Goal: Task Accomplishment & Management: Use online tool/utility

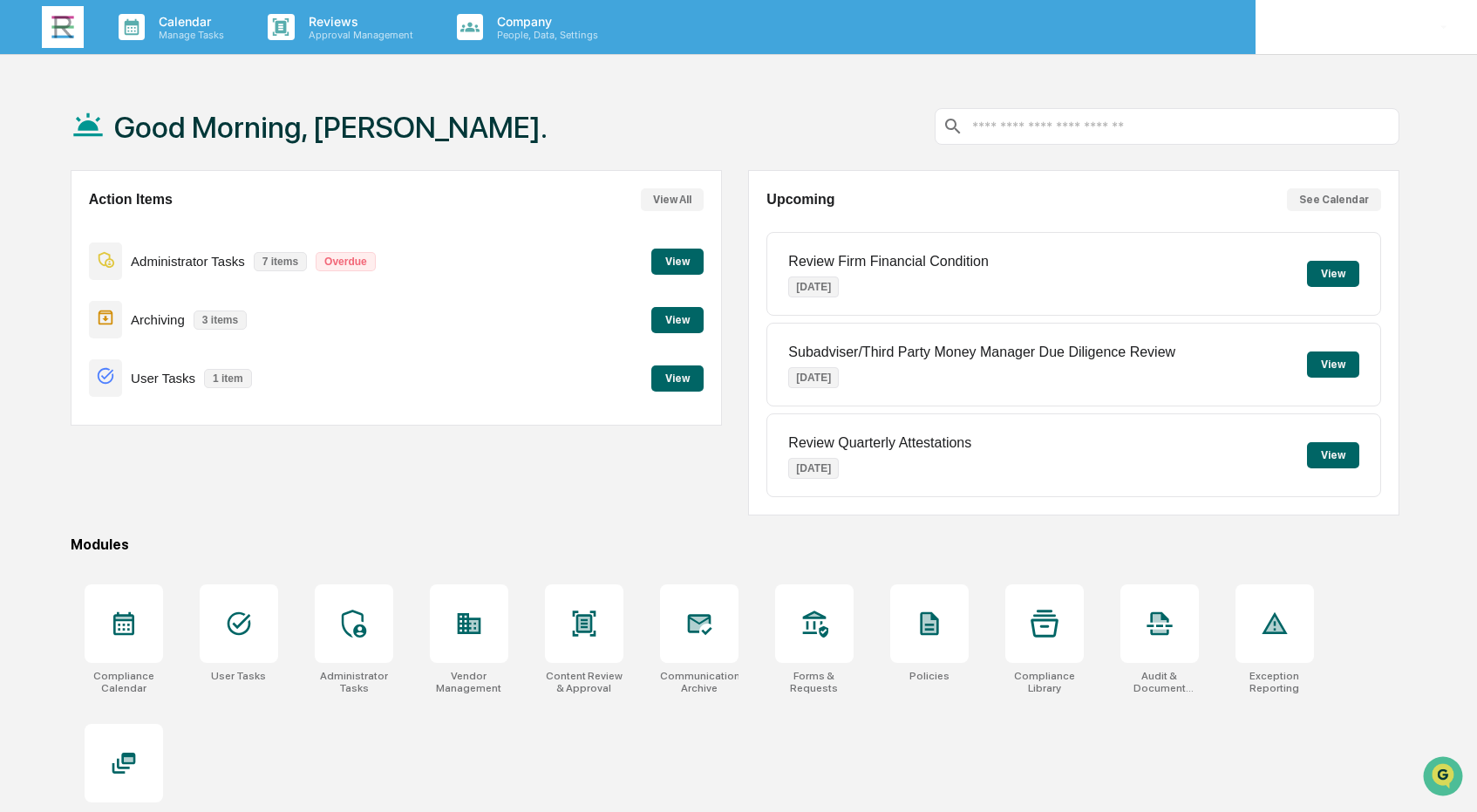
click at [1448, 27] on icon at bounding box center [1445, 27] width 31 height 16
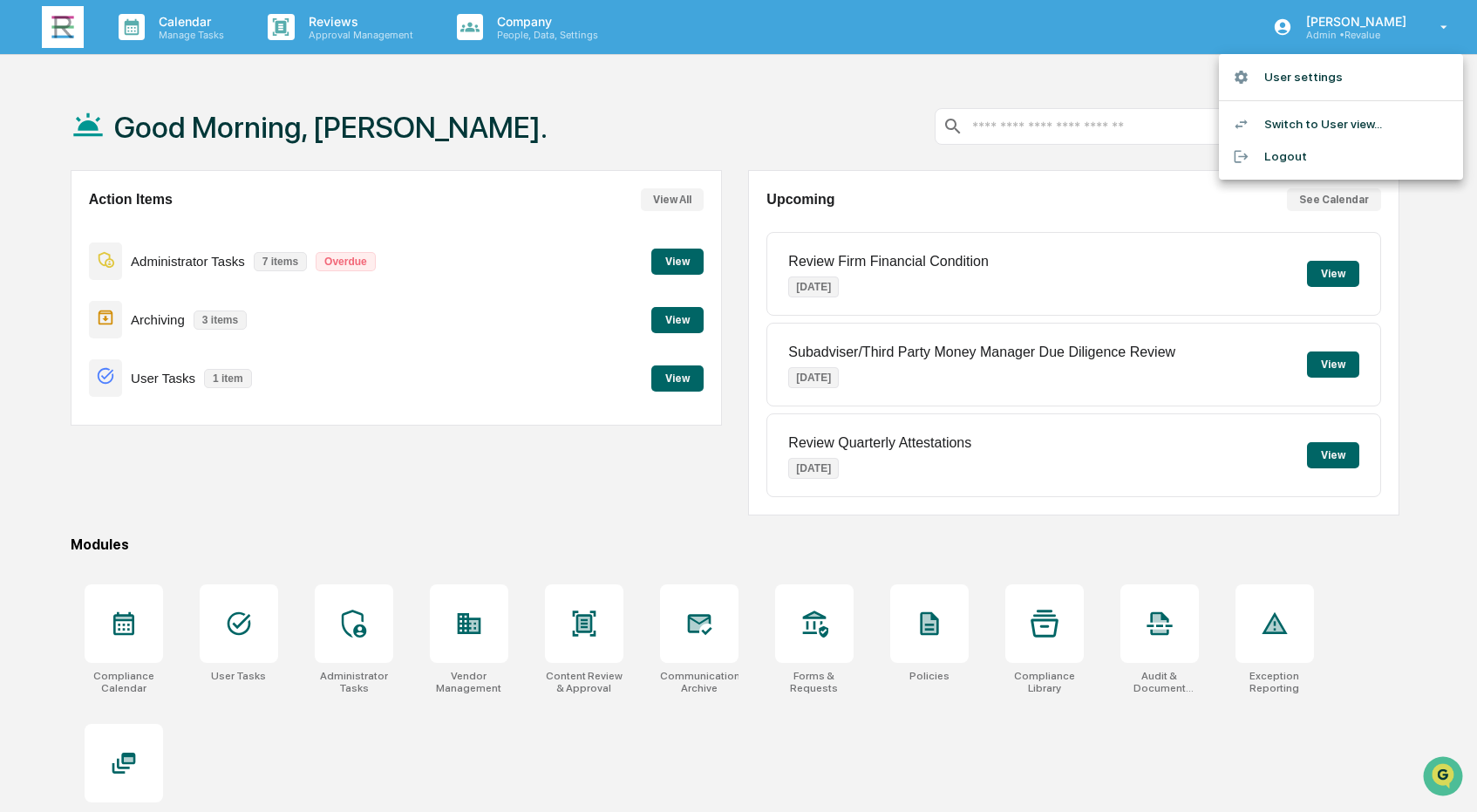
click at [1385, 123] on li "Switch to User view..." at bounding box center [1341, 124] width 244 height 33
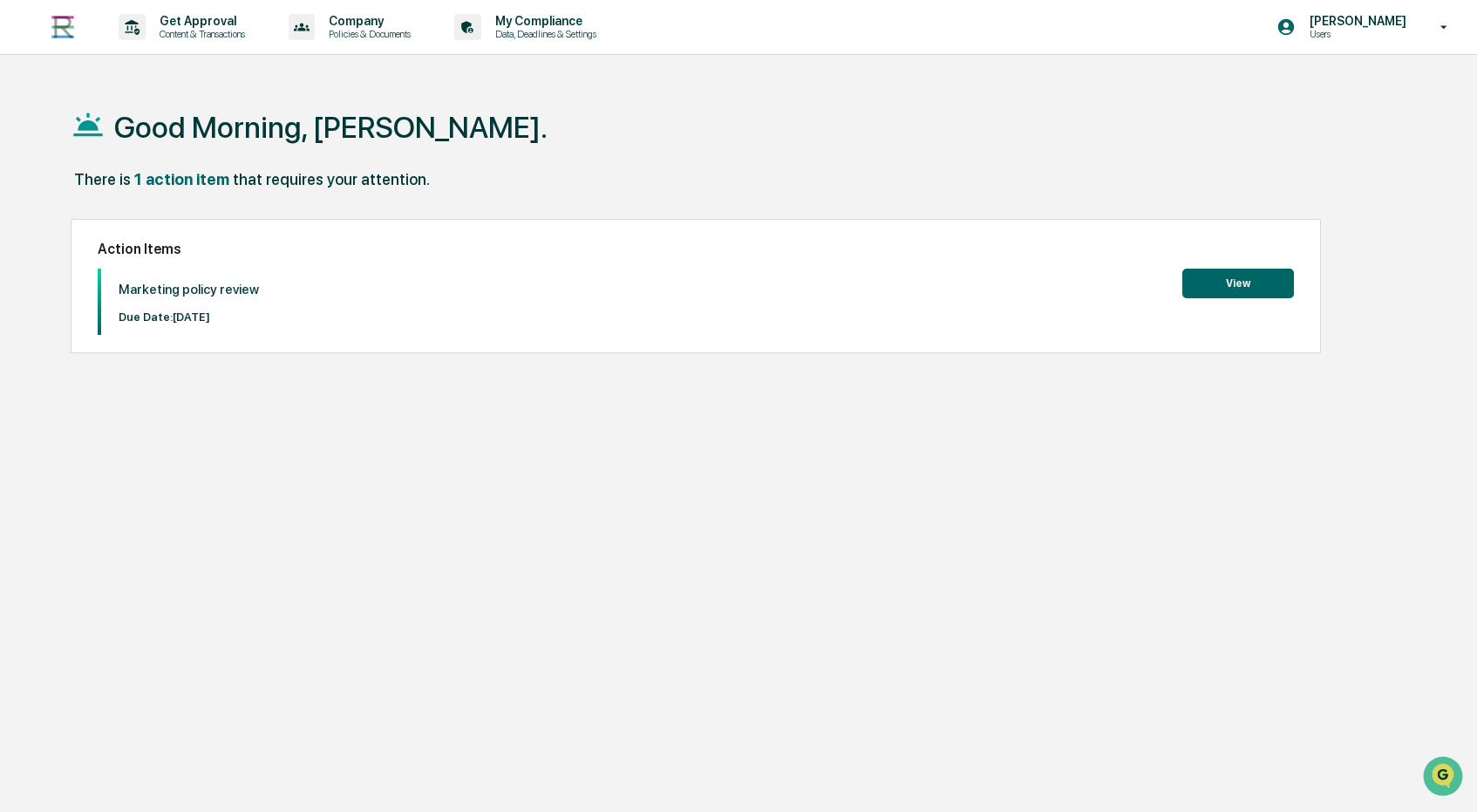
click at [1222, 283] on button "View" at bounding box center [1238, 283] width 112 height 30
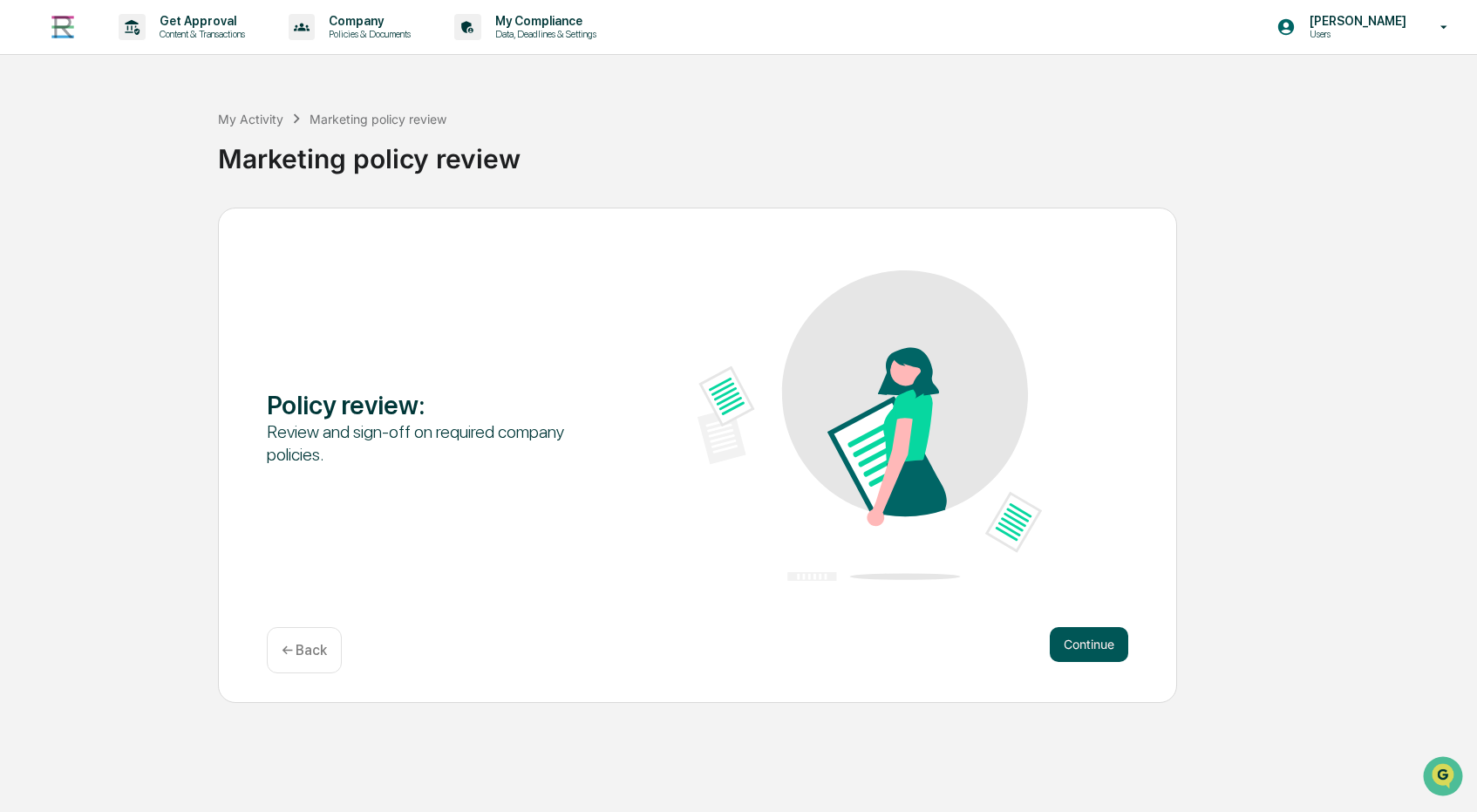
click at [1073, 649] on button "Continue" at bounding box center [1089, 644] width 79 height 34
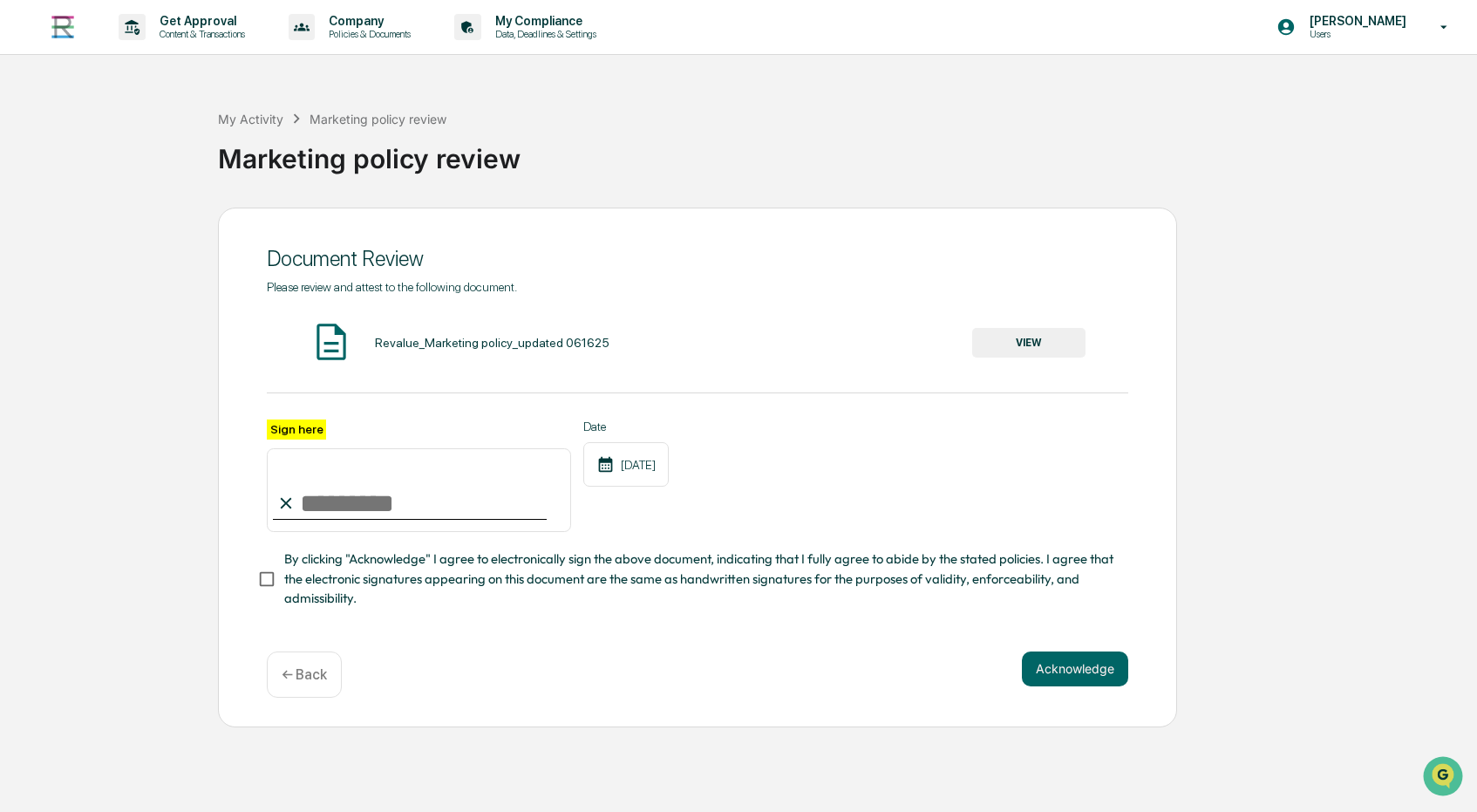
click at [1013, 345] on button "VIEW" at bounding box center [1029, 342] width 113 height 30
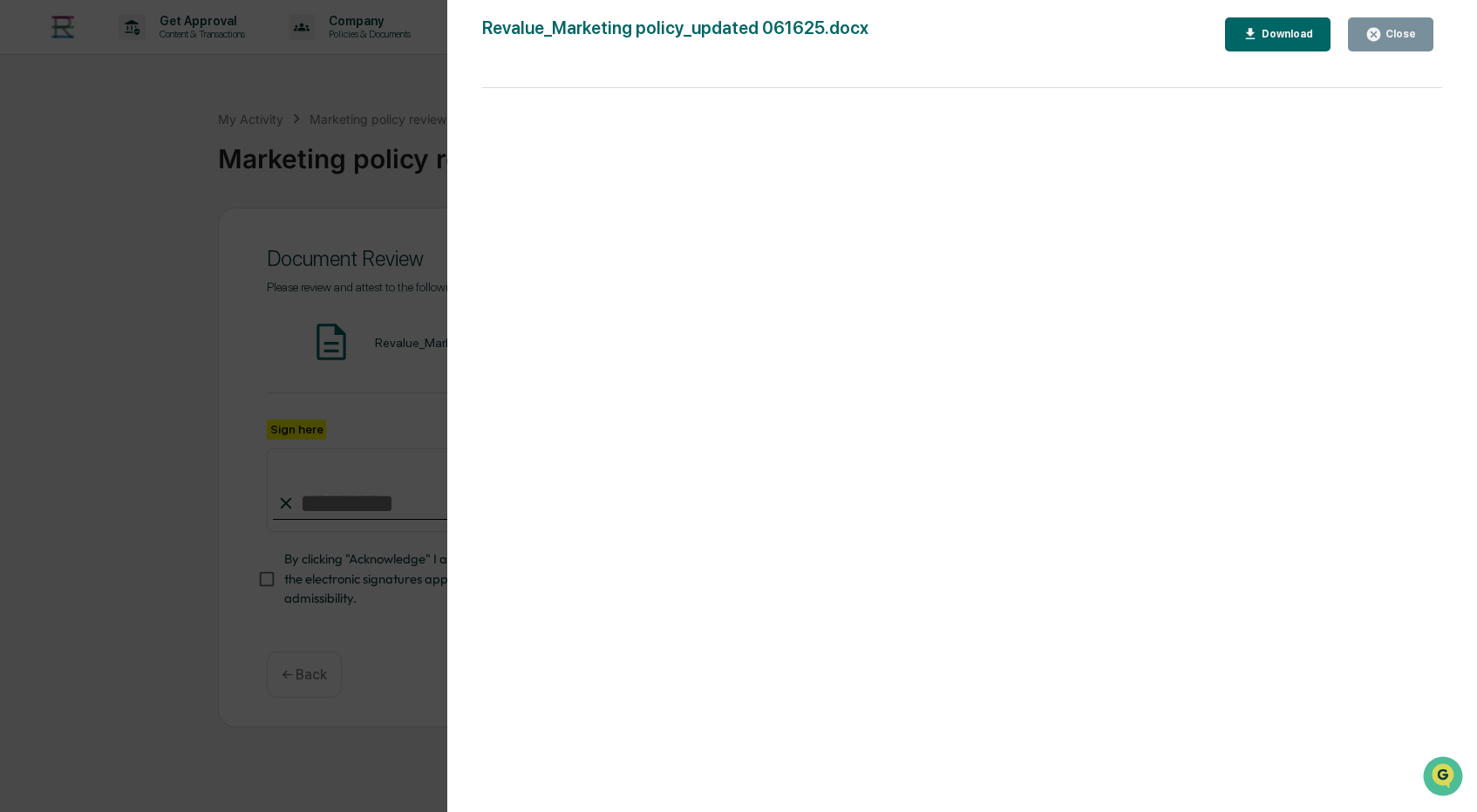
click at [1385, 37] on div "Close" at bounding box center [1399, 34] width 34 height 12
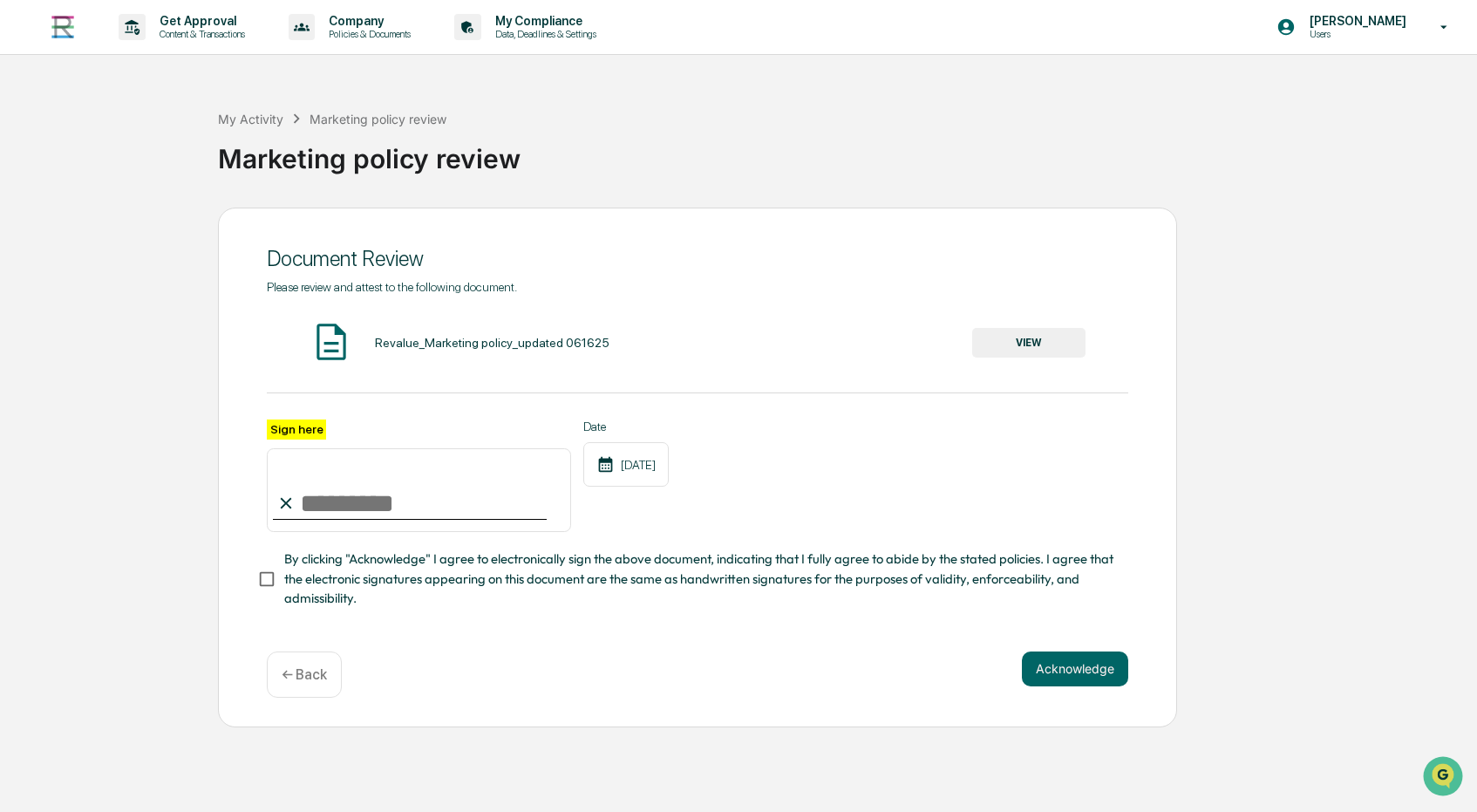
click at [383, 507] on input "Sign here" at bounding box center [419, 490] width 305 height 83
type input "**********"
click at [756, 519] on div "**********" at bounding box center [698, 475] width 862 height 113
click at [1059, 671] on button "Acknowledge" at bounding box center [1075, 669] width 106 height 34
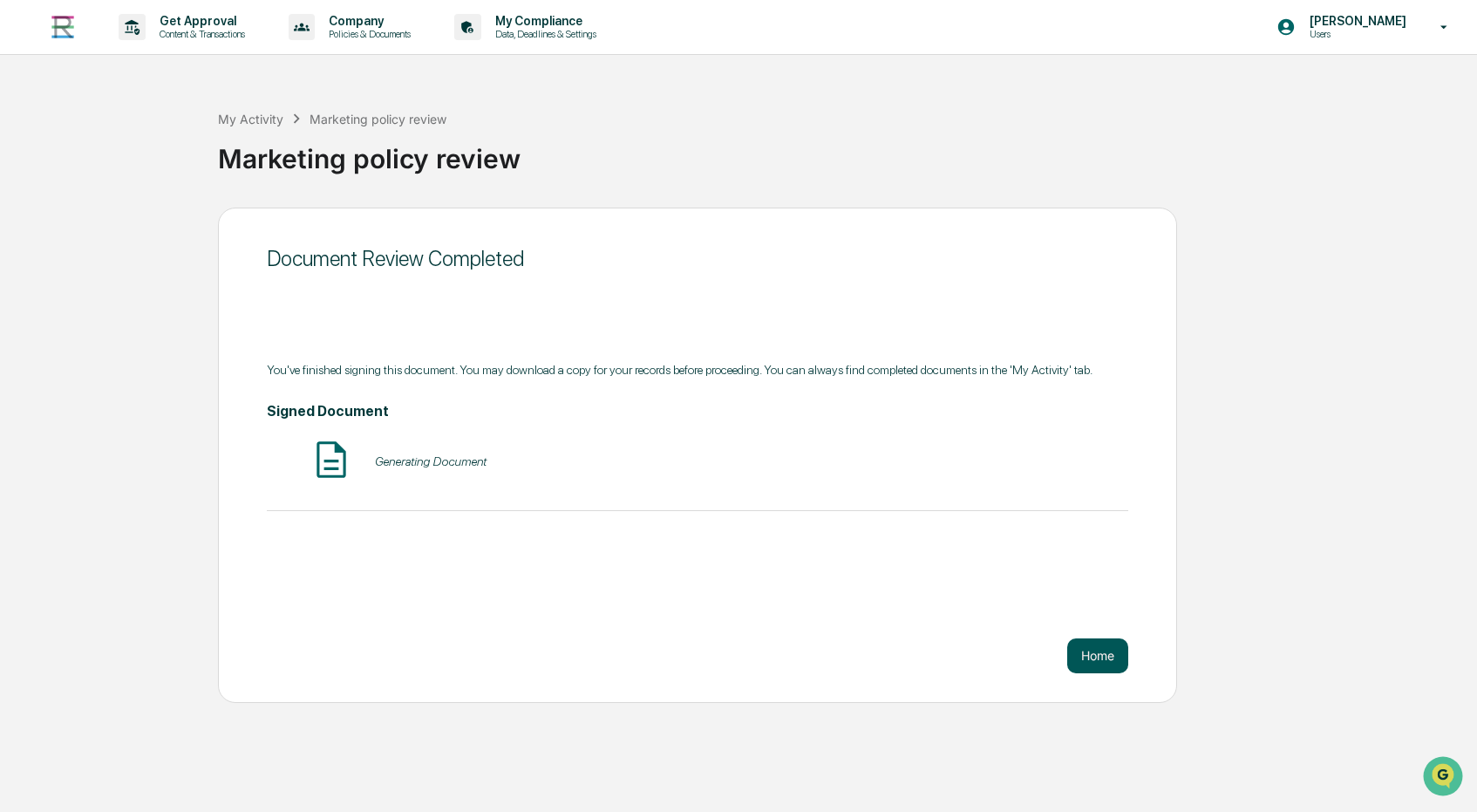
click at [1113, 658] on button "Home" at bounding box center [1098, 656] width 61 height 34
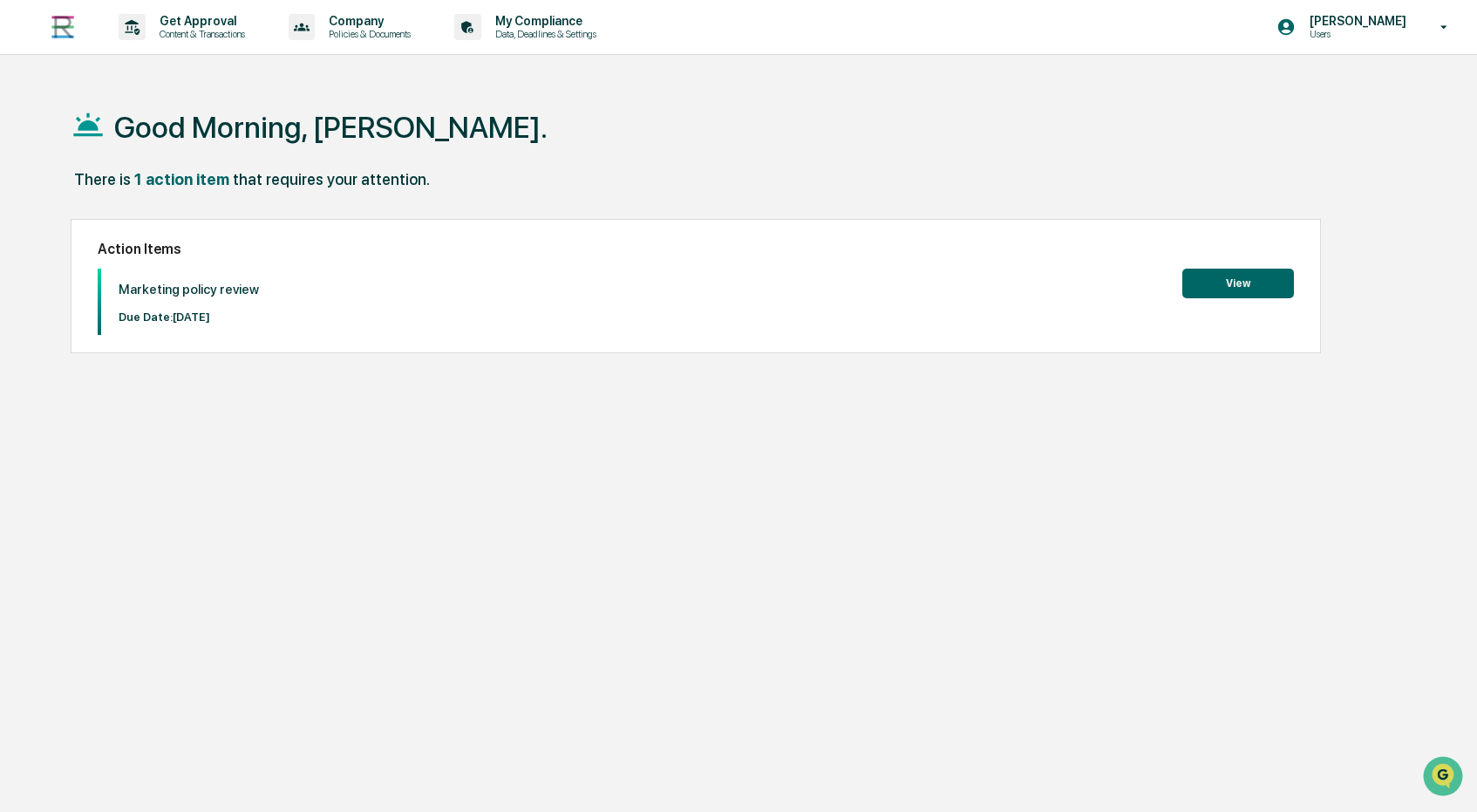
click at [1244, 286] on button "View" at bounding box center [1238, 283] width 112 height 30
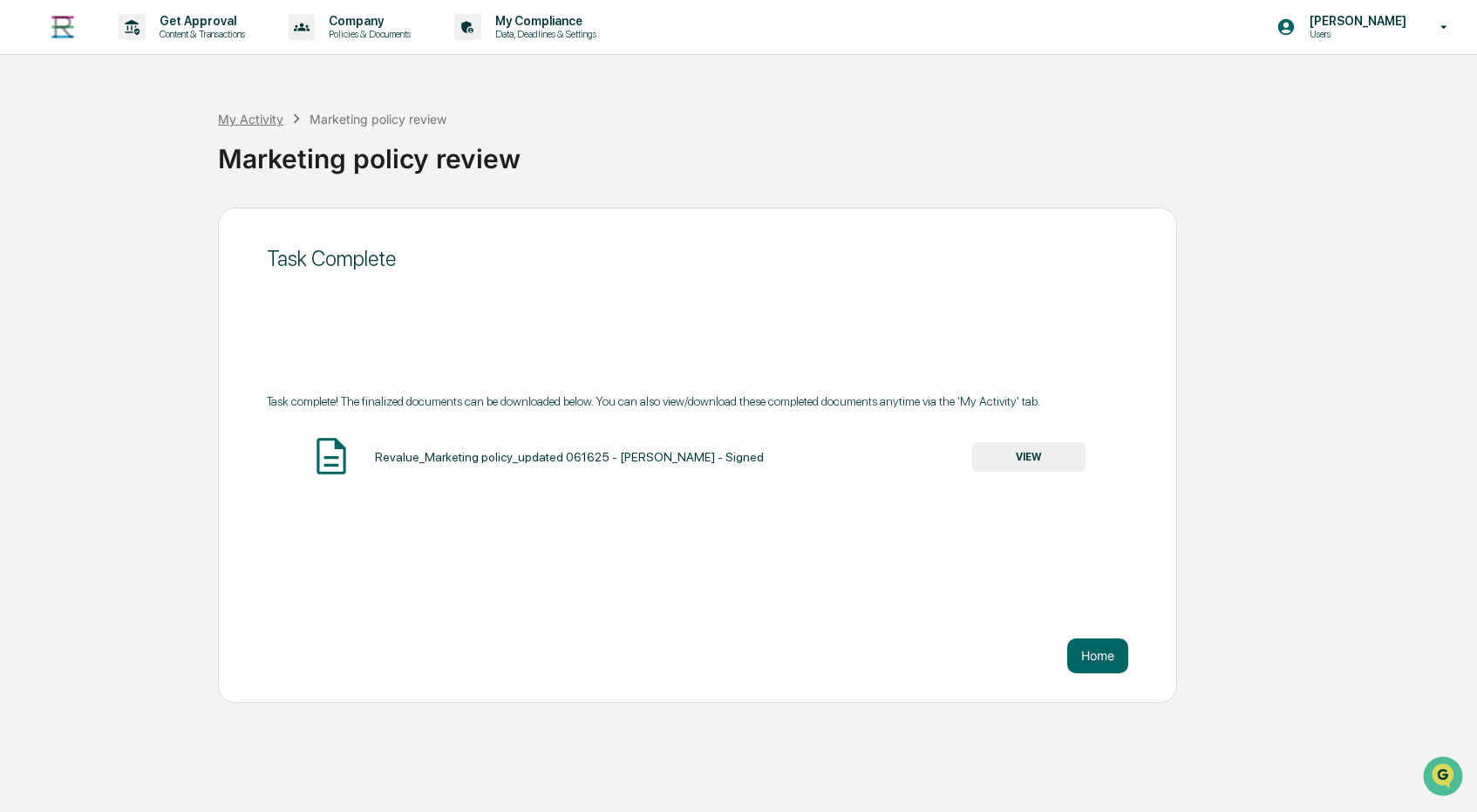
click at [277, 122] on div "My Activity" at bounding box center [250, 119] width 65 height 15
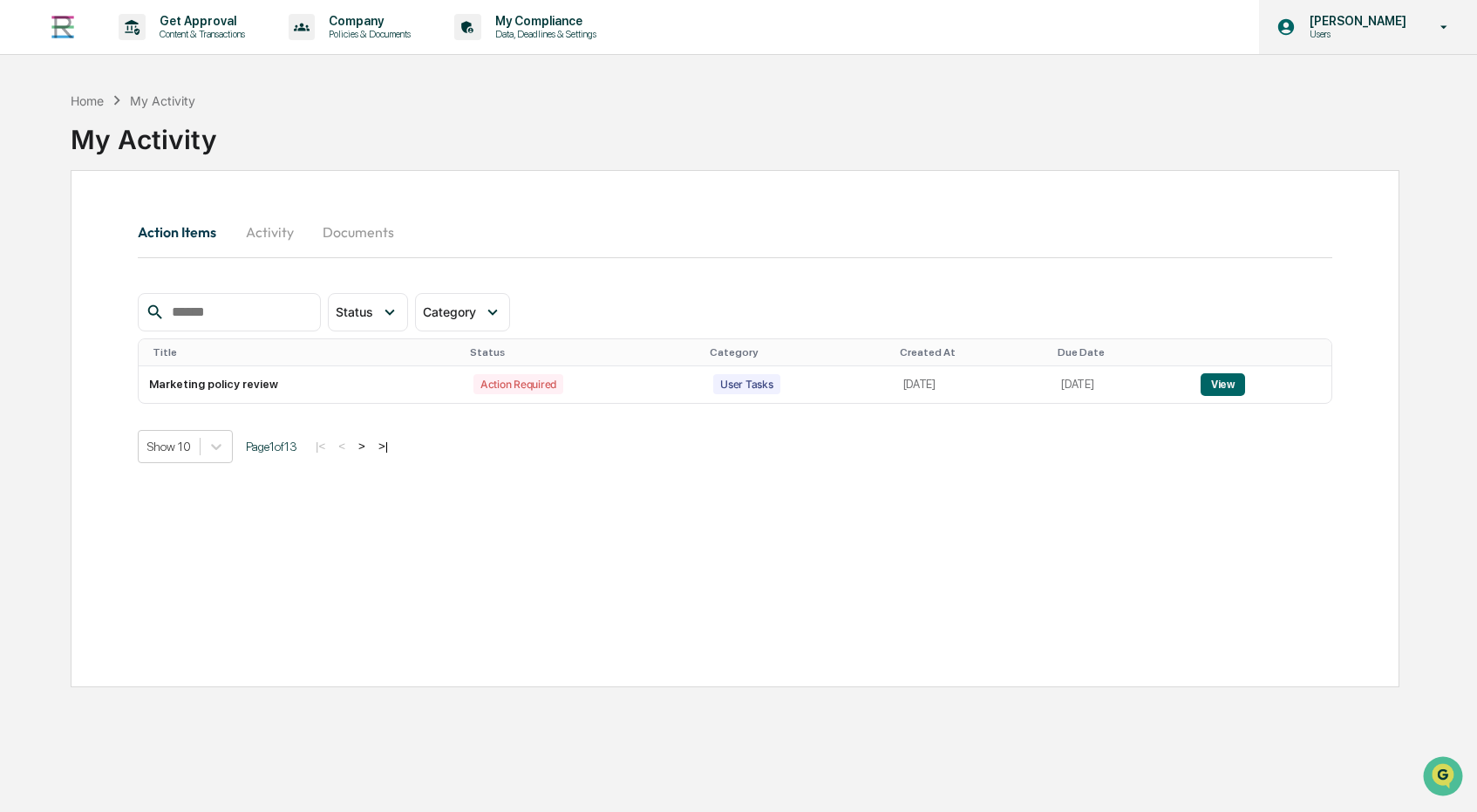
click at [1420, 26] on div "[PERSON_NAME] Users" at bounding box center [1368, 27] width 218 height 54
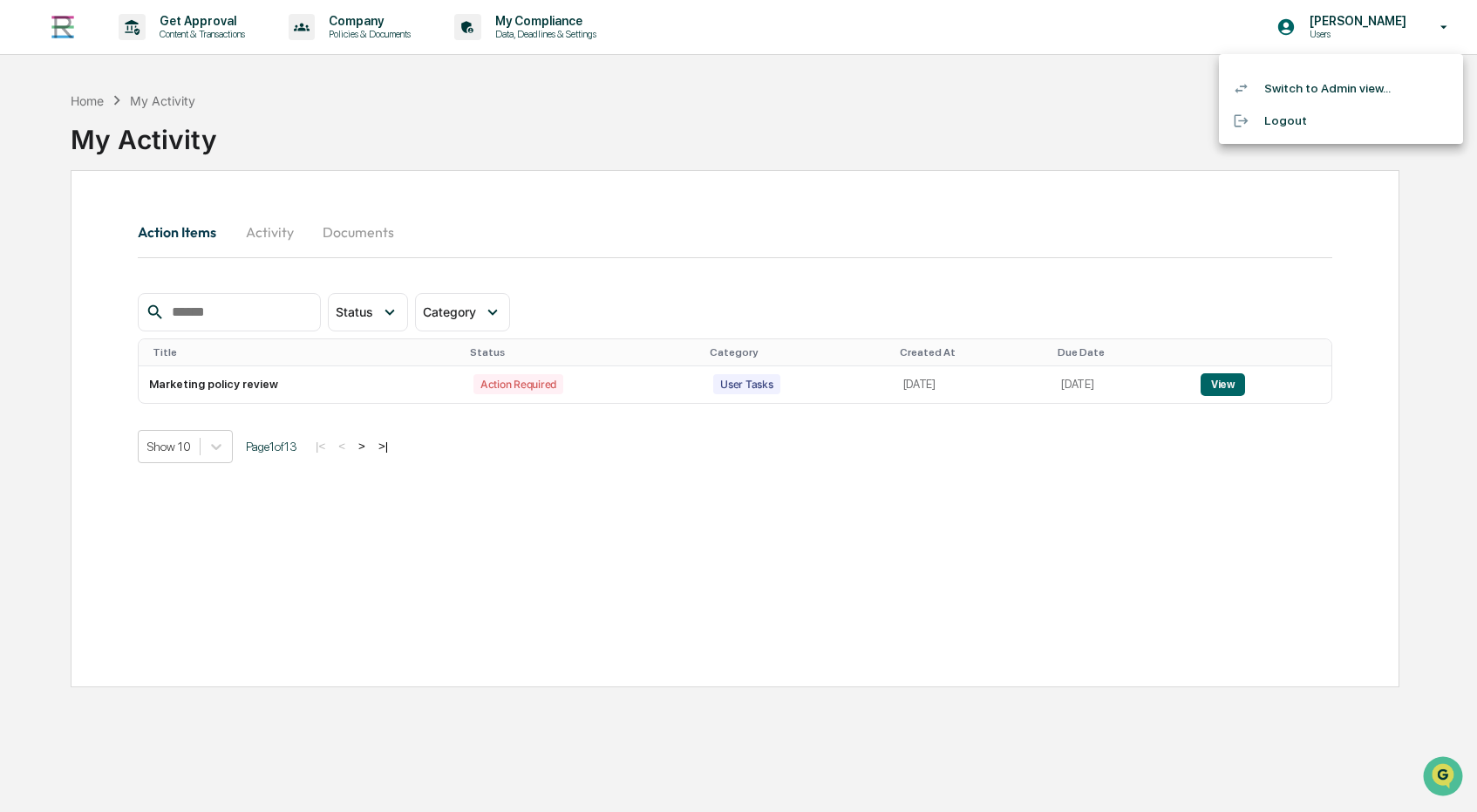
click at [1343, 91] on li "Switch to Admin view..." at bounding box center [1341, 89] width 244 height 33
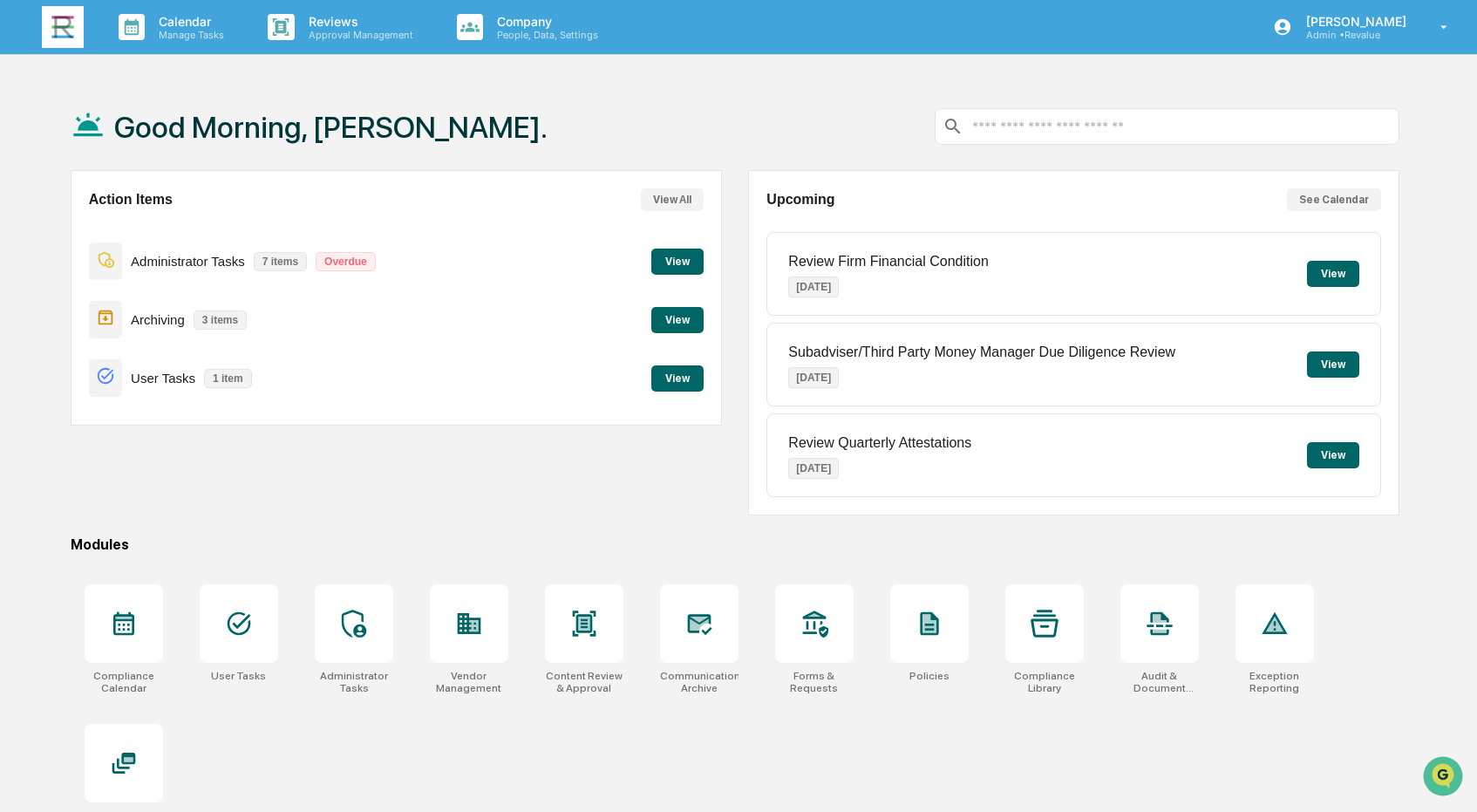
click at [685, 379] on button "View" at bounding box center [678, 378] width 53 height 26
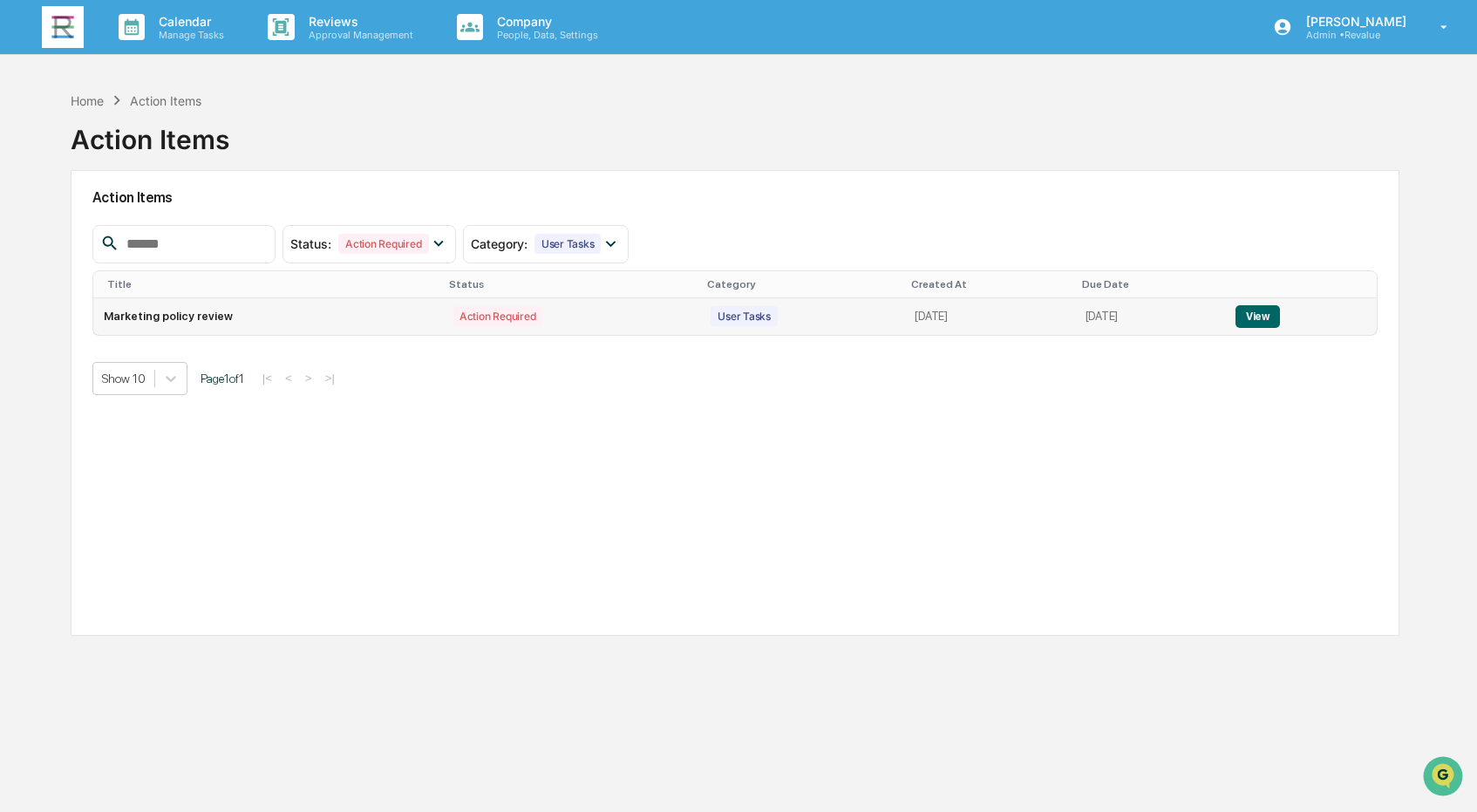
click at [1280, 313] on button "View" at bounding box center [1257, 316] width 44 height 23
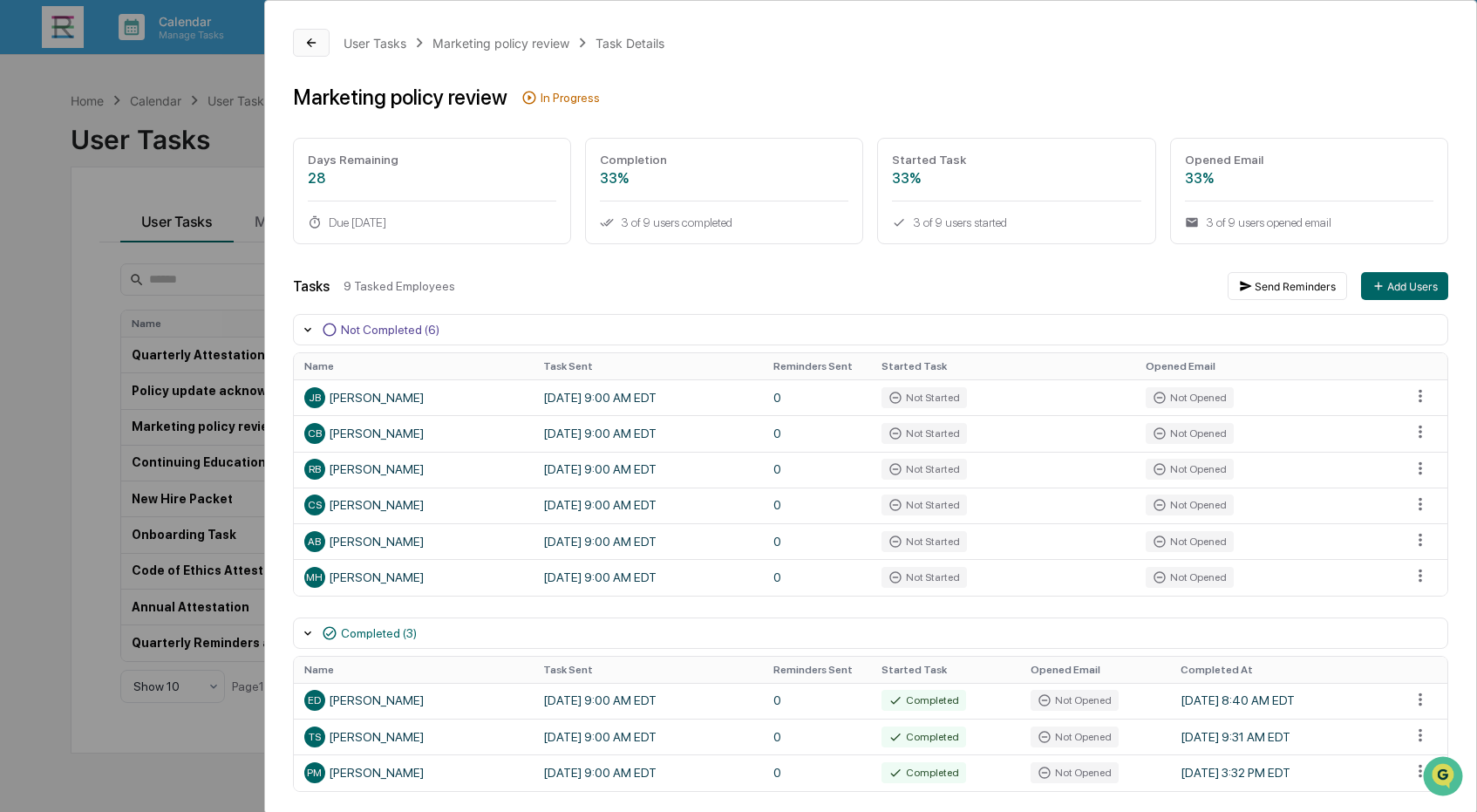
click at [305, 36] on icon at bounding box center [311, 42] width 14 height 14
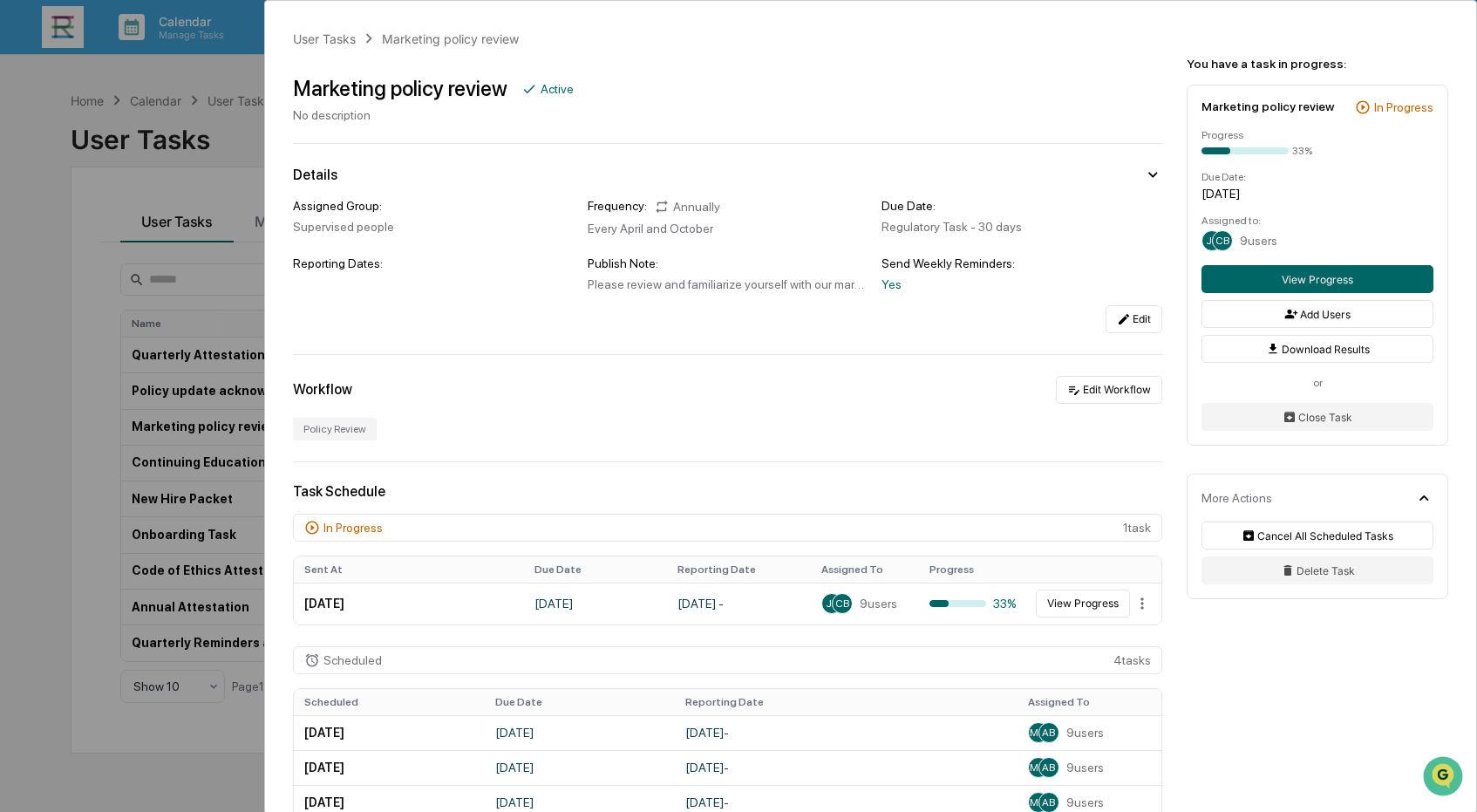
click at [226, 129] on div "User Tasks Marketing policy review Marketing policy review Active No descriptio…" at bounding box center [738, 406] width 1477 height 812
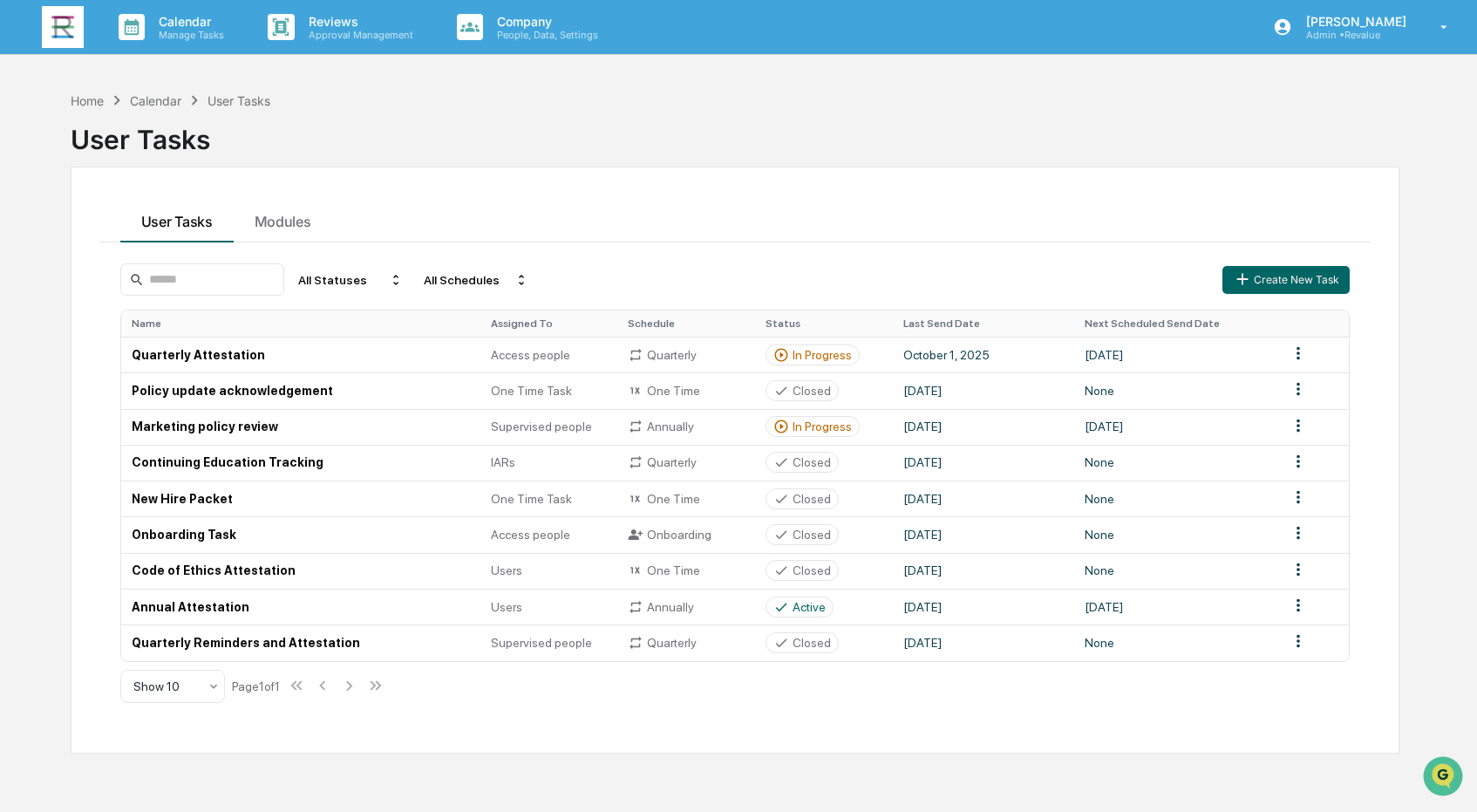
click at [163, 101] on div "Calendar" at bounding box center [155, 101] width 52 height 15
click at [171, 102] on div "Calendar" at bounding box center [155, 101] width 52 height 15
click at [91, 101] on div "Home" at bounding box center [87, 101] width 34 height 15
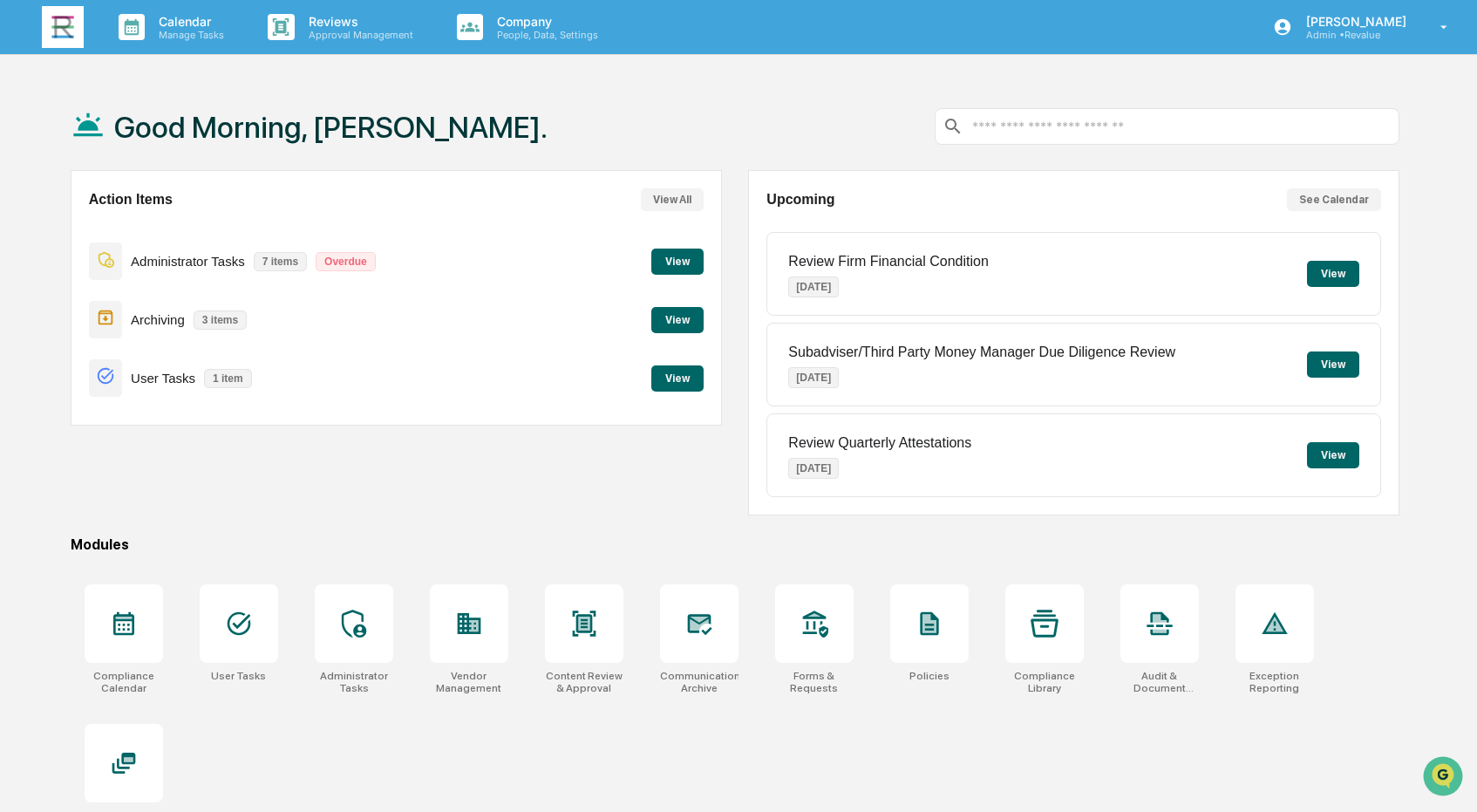
click at [671, 316] on button "View" at bounding box center [678, 319] width 53 height 26
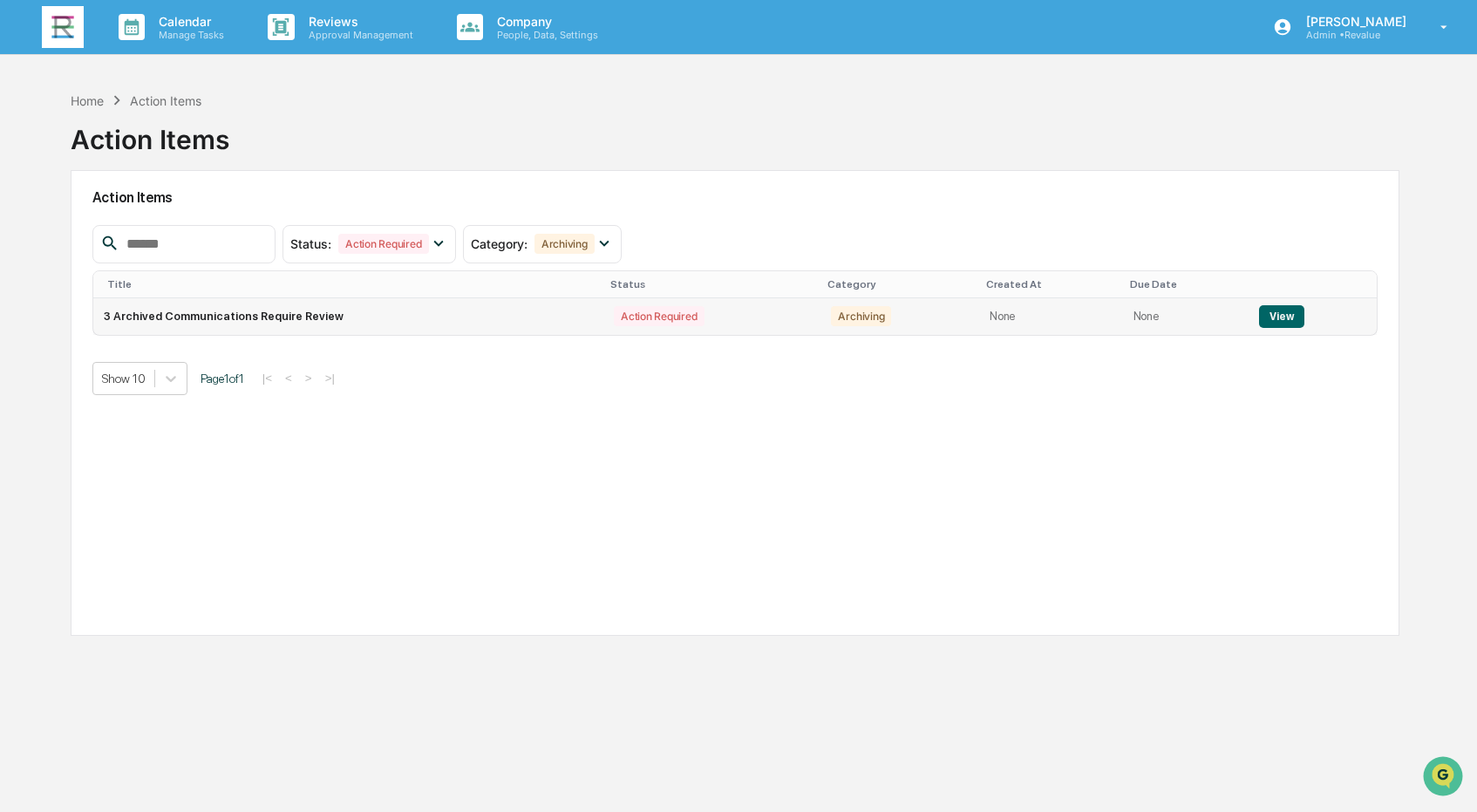
click at [1273, 314] on button "View" at bounding box center [1281, 316] width 44 height 23
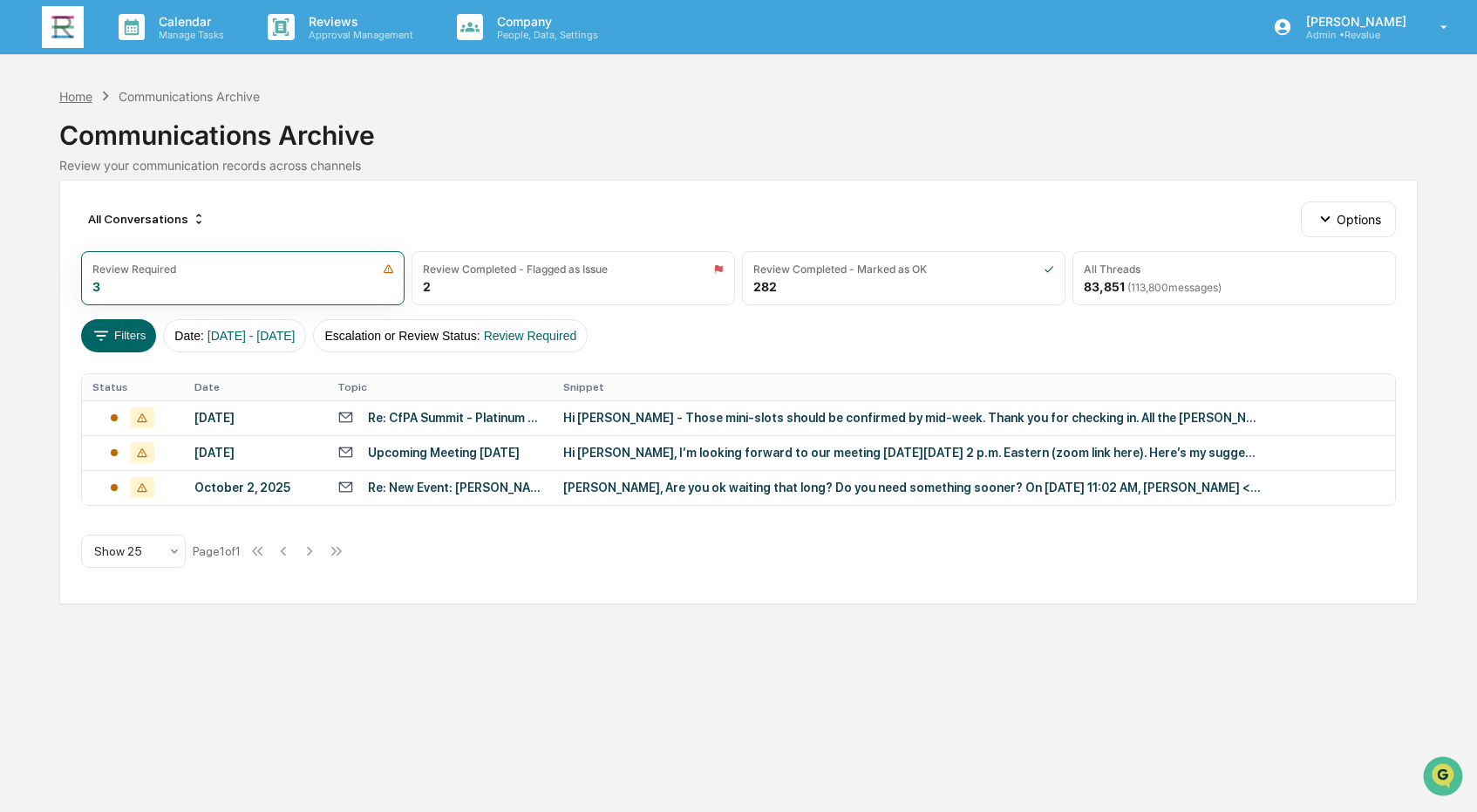
click at [74, 92] on div "Home" at bounding box center [75, 96] width 34 height 15
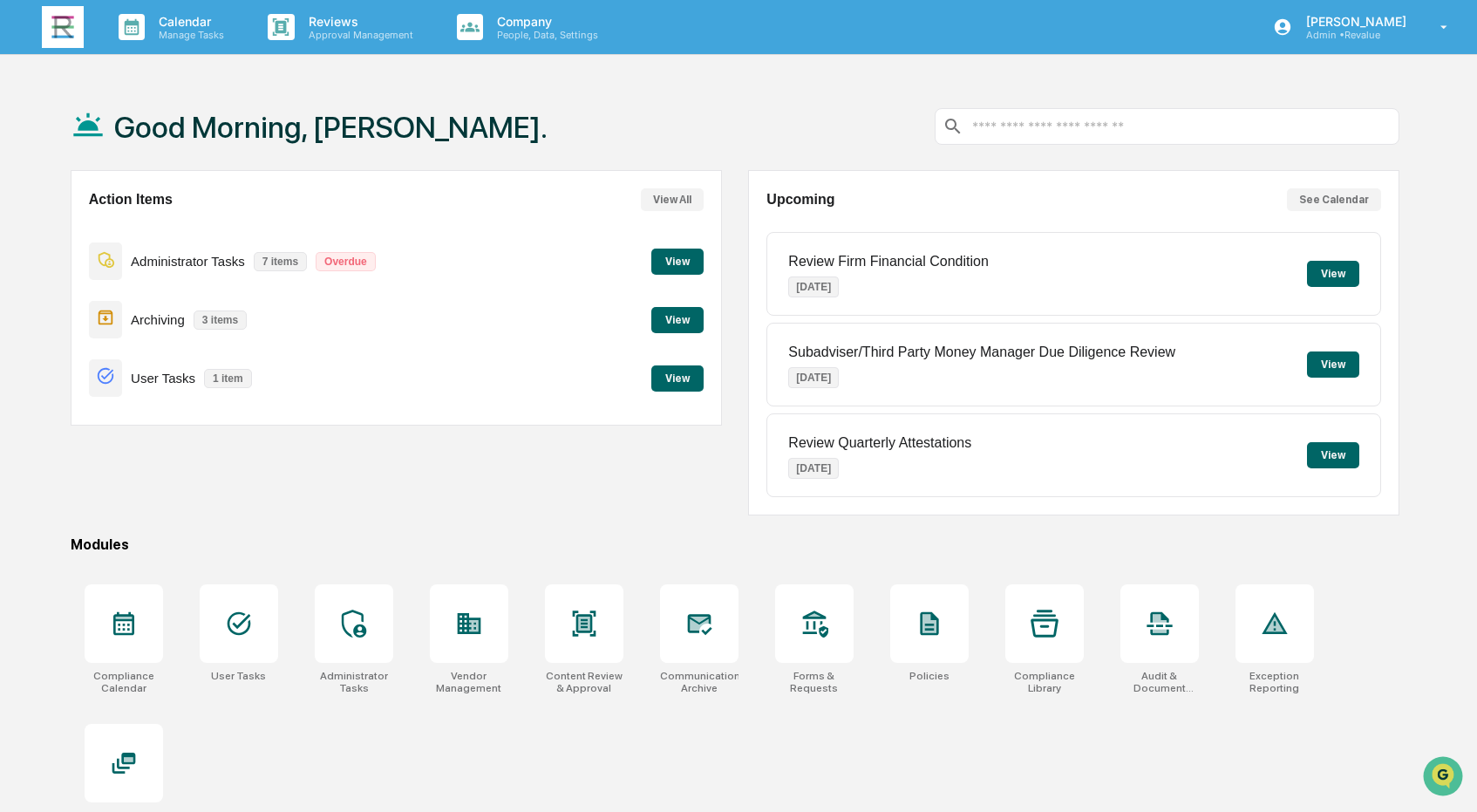
click at [667, 265] on button "View" at bounding box center [678, 261] width 53 height 26
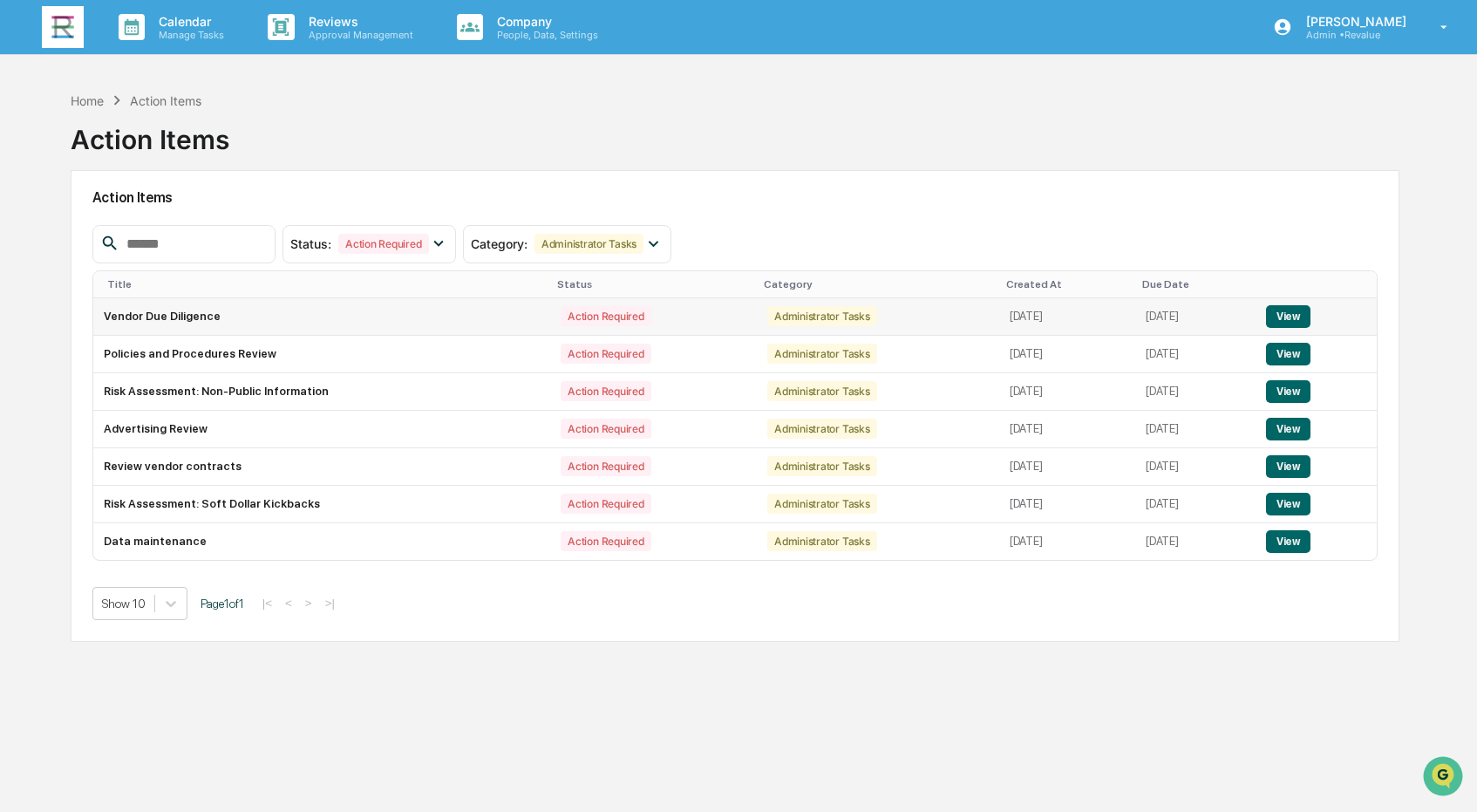
click at [1310, 318] on button "View" at bounding box center [1288, 316] width 44 height 23
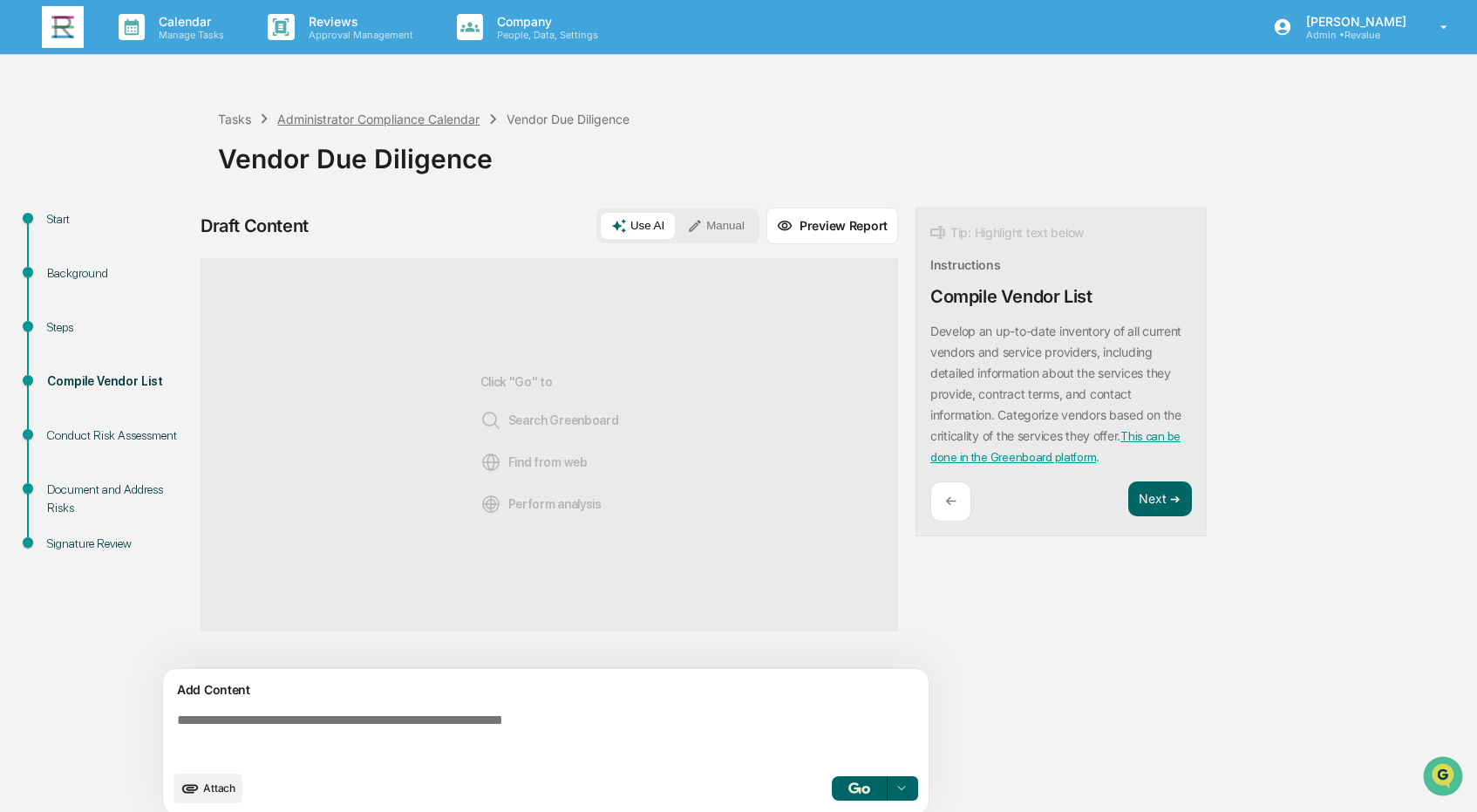
click at [312, 122] on div "Administrator Compliance Calendar" at bounding box center [378, 119] width 202 height 15
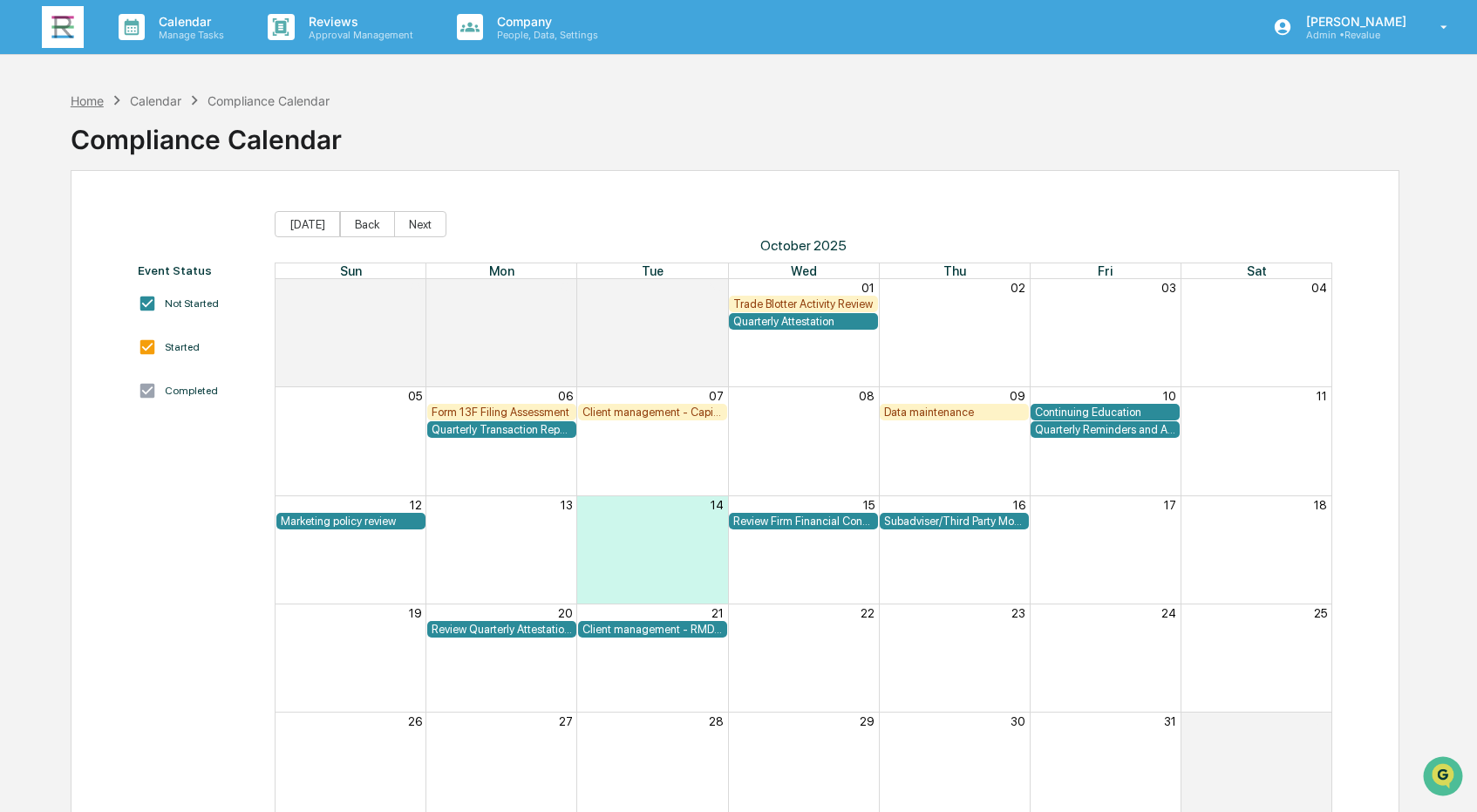
click at [87, 100] on div "Home" at bounding box center [87, 101] width 34 height 15
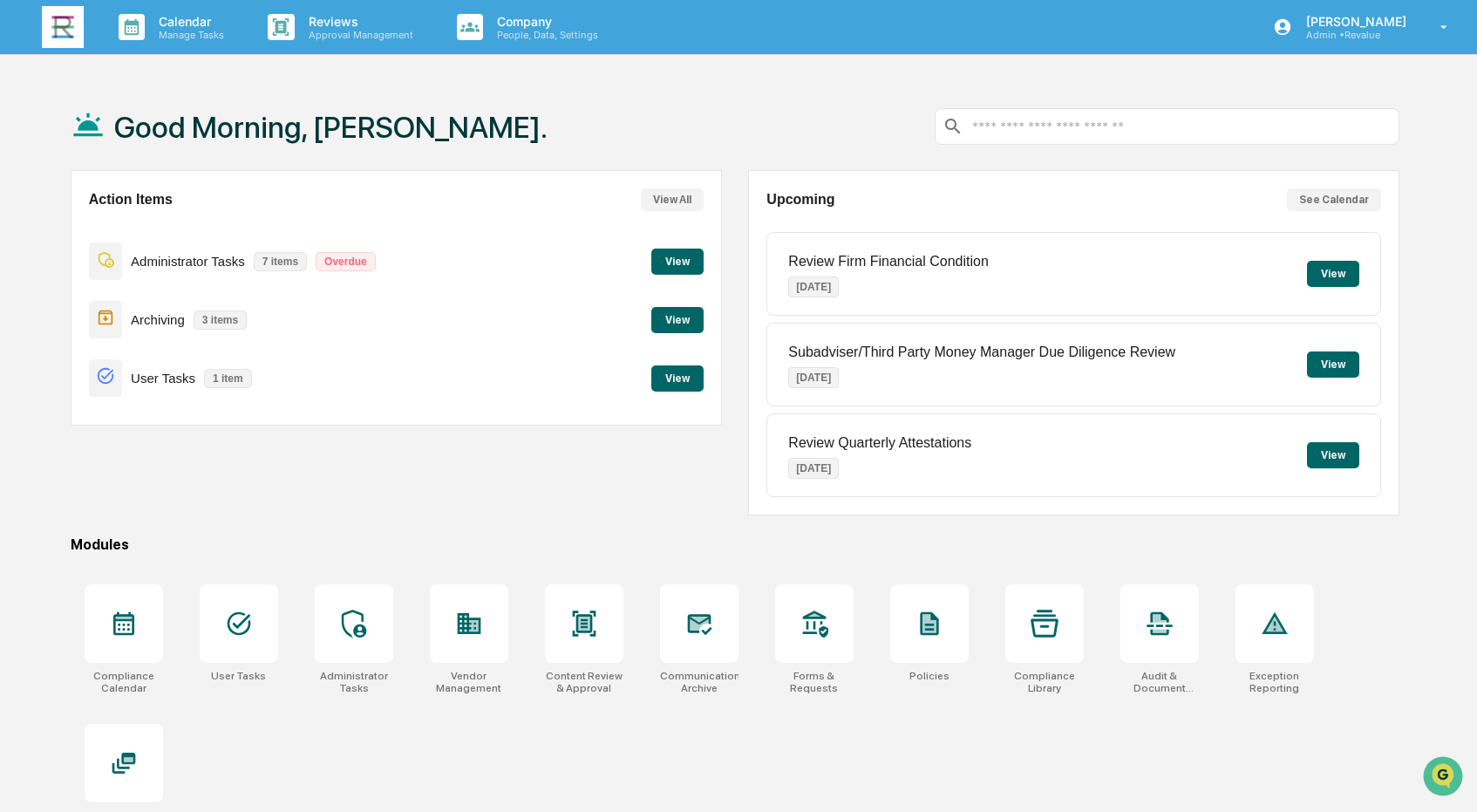
click at [665, 261] on button "View" at bounding box center [678, 261] width 53 height 26
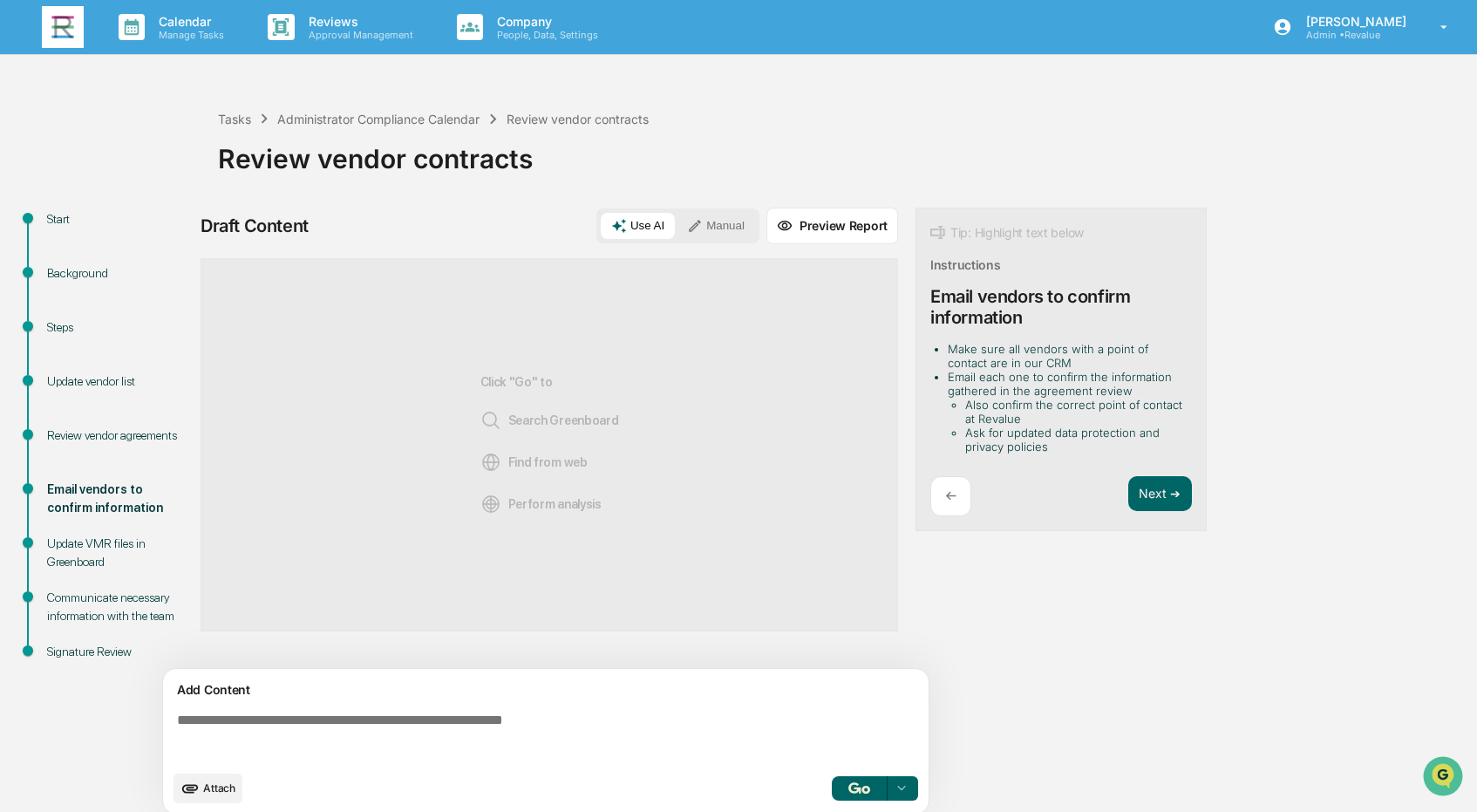
scroll to position [14, 0]
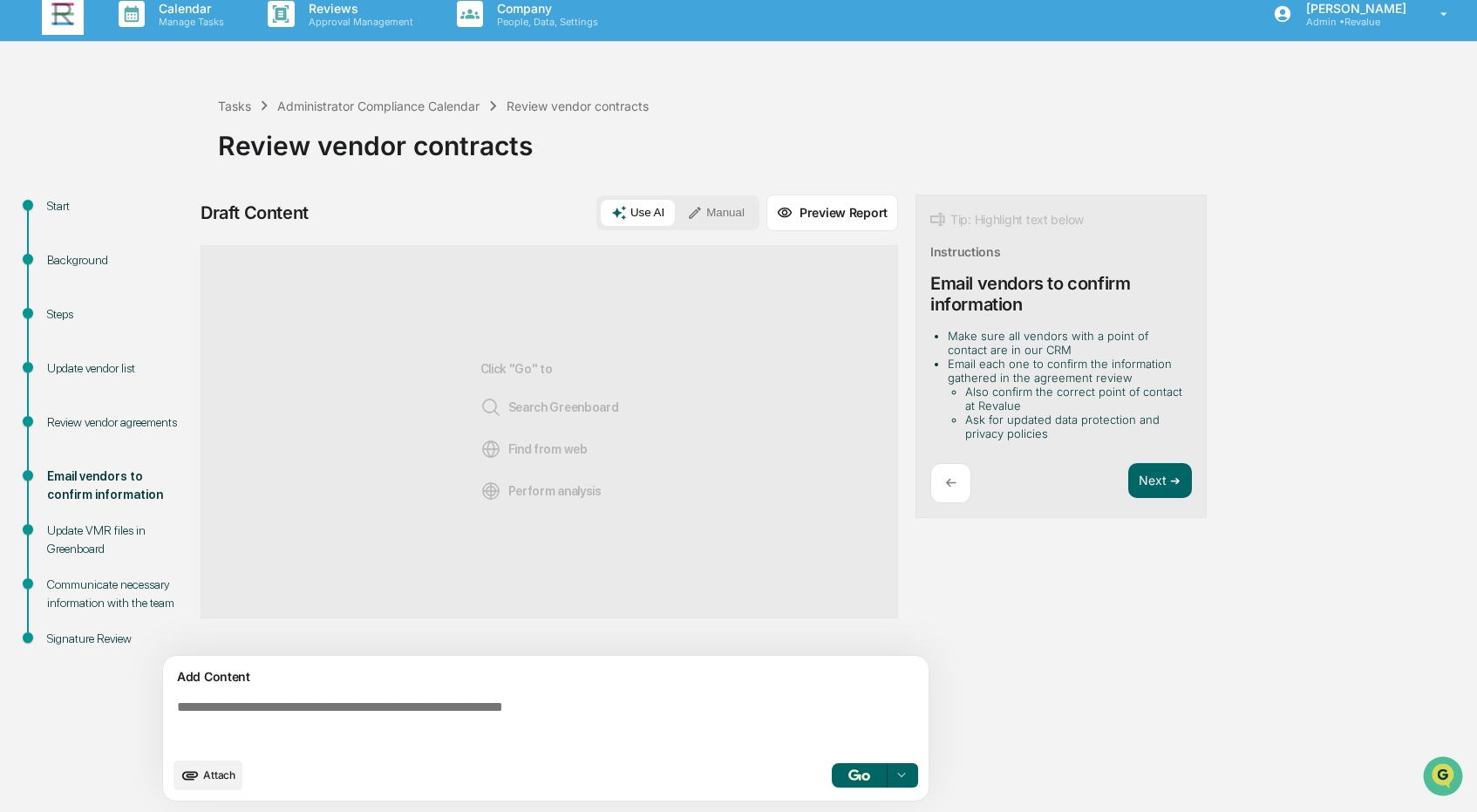
click at [86, 421] on div "Review vendor agreements" at bounding box center [119, 423] width 143 height 18
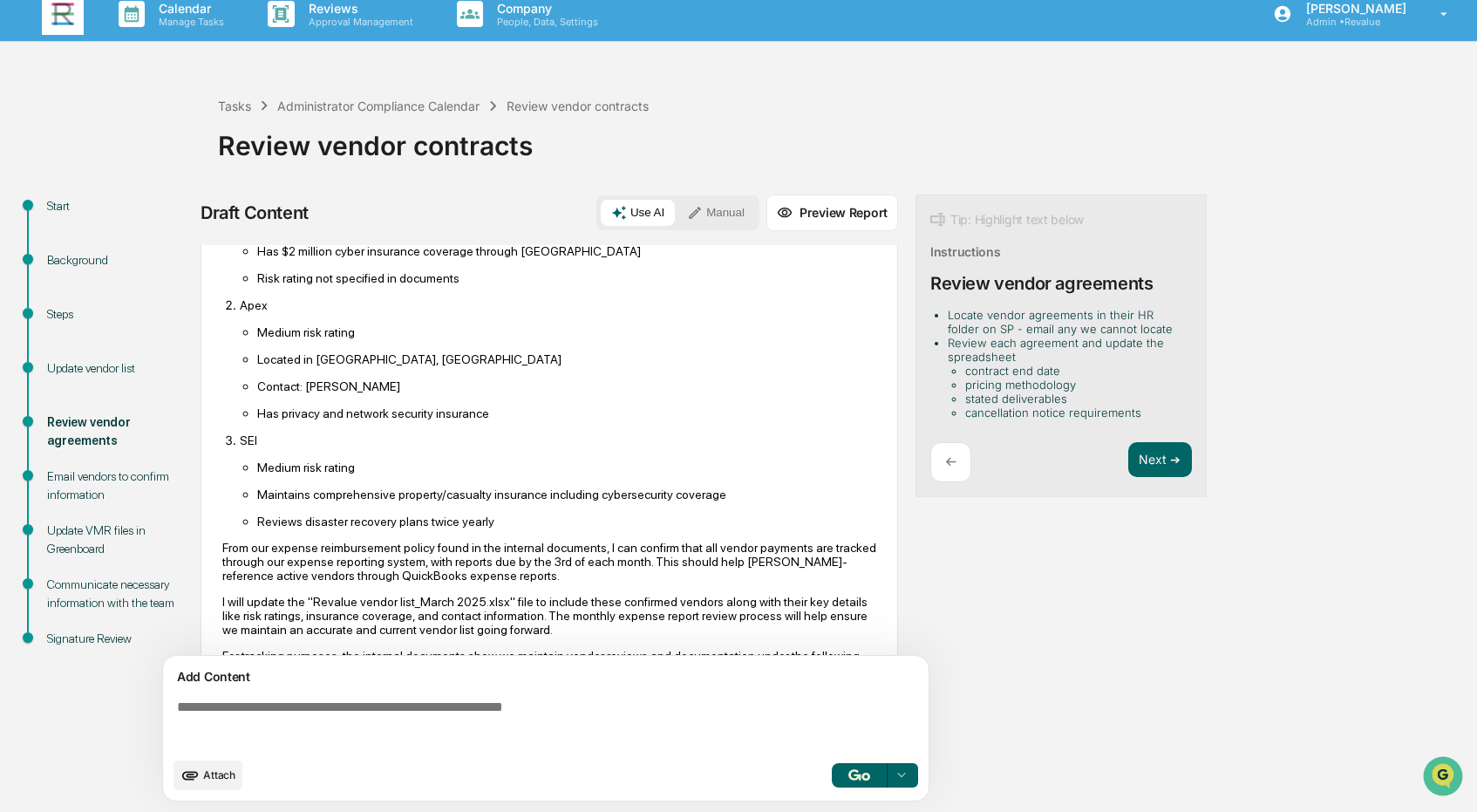
scroll to position [123, 0]
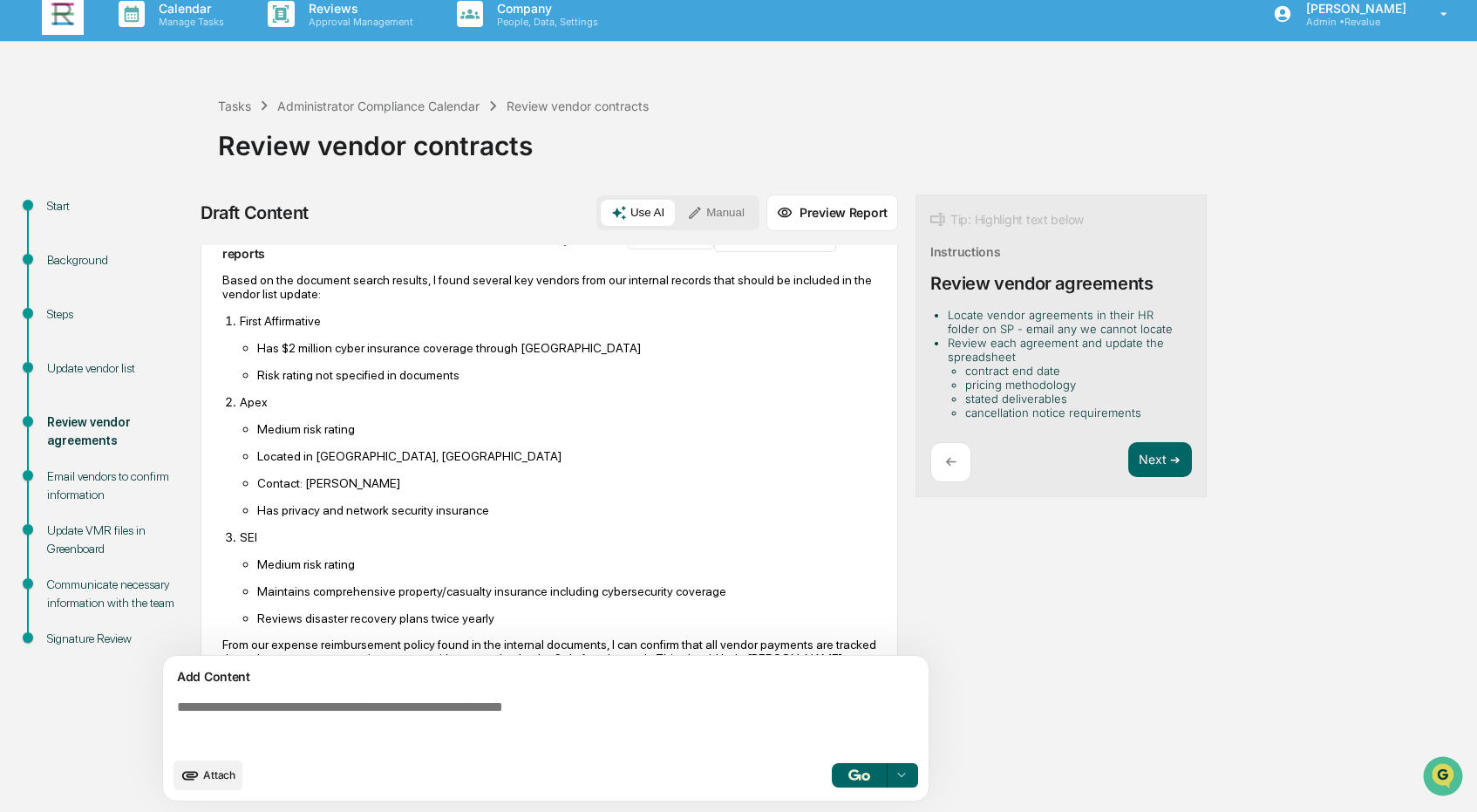
click at [114, 367] on div "Update vendor list" at bounding box center [119, 368] width 143 height 18
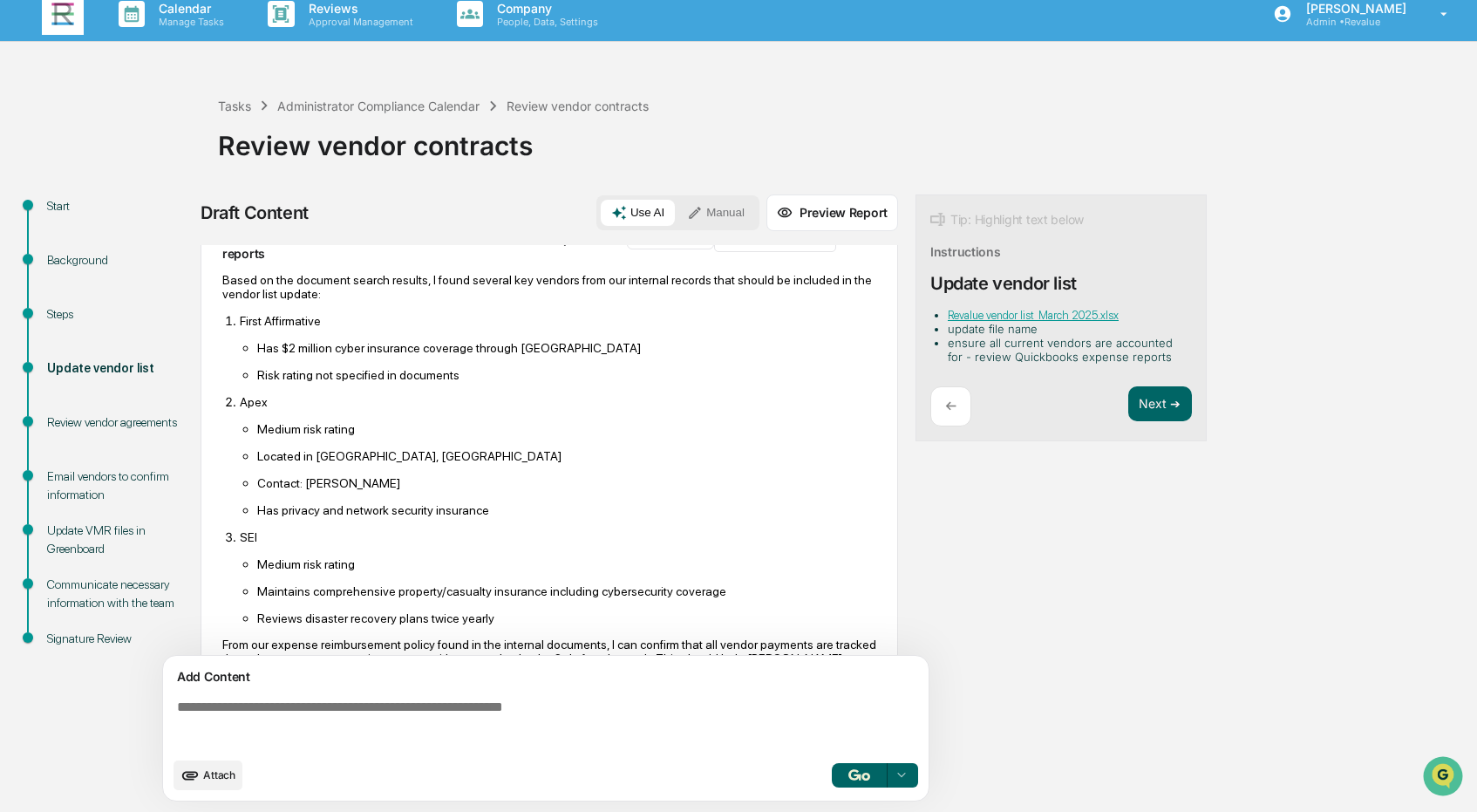
scroll to position [0, 0]
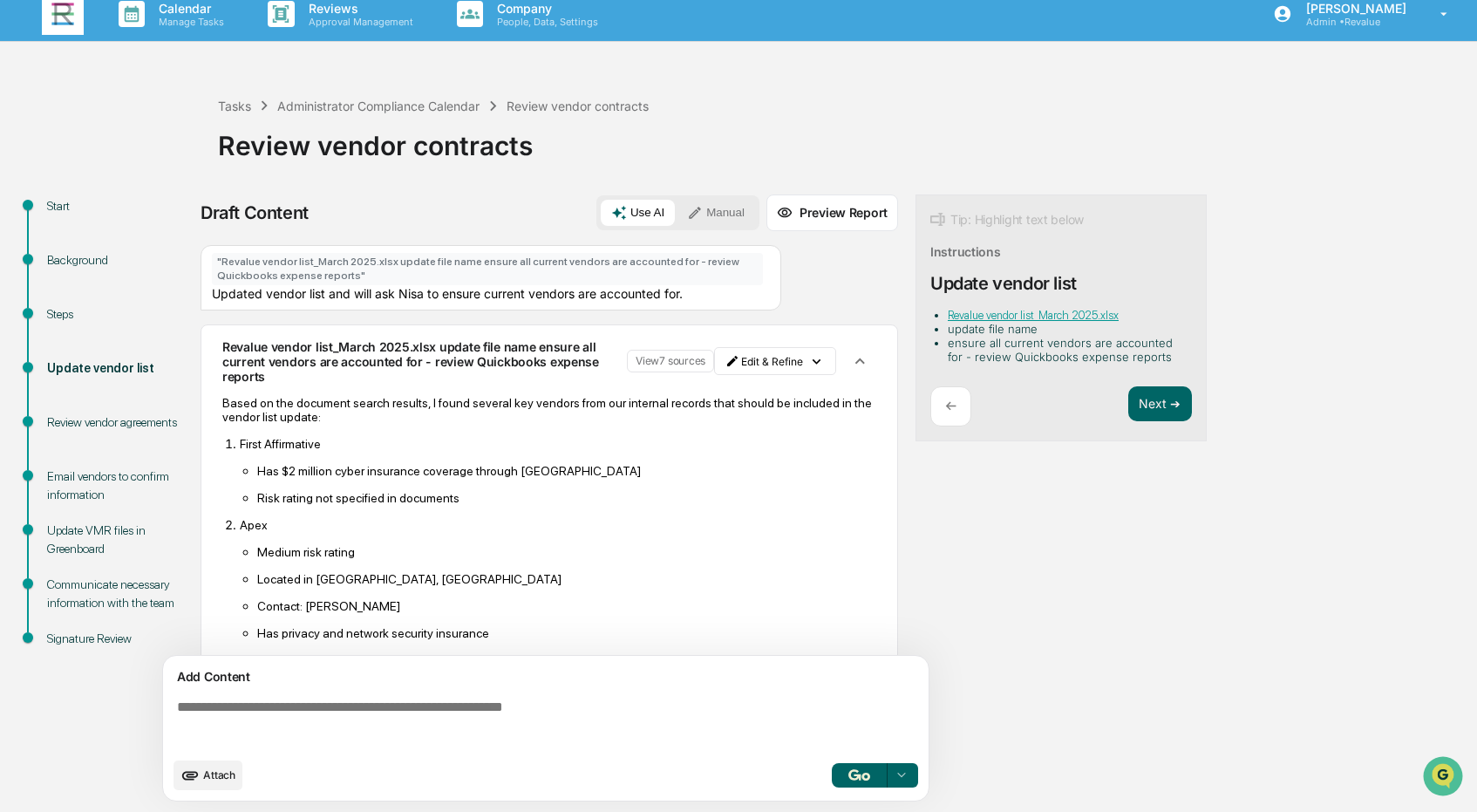
click at [67, 327] on div "Steps" at bounding box center [119, 335] width 171 height 54
click at [68, 312] on div "Steps" at bounding box center [119, 314] width 143 height 18
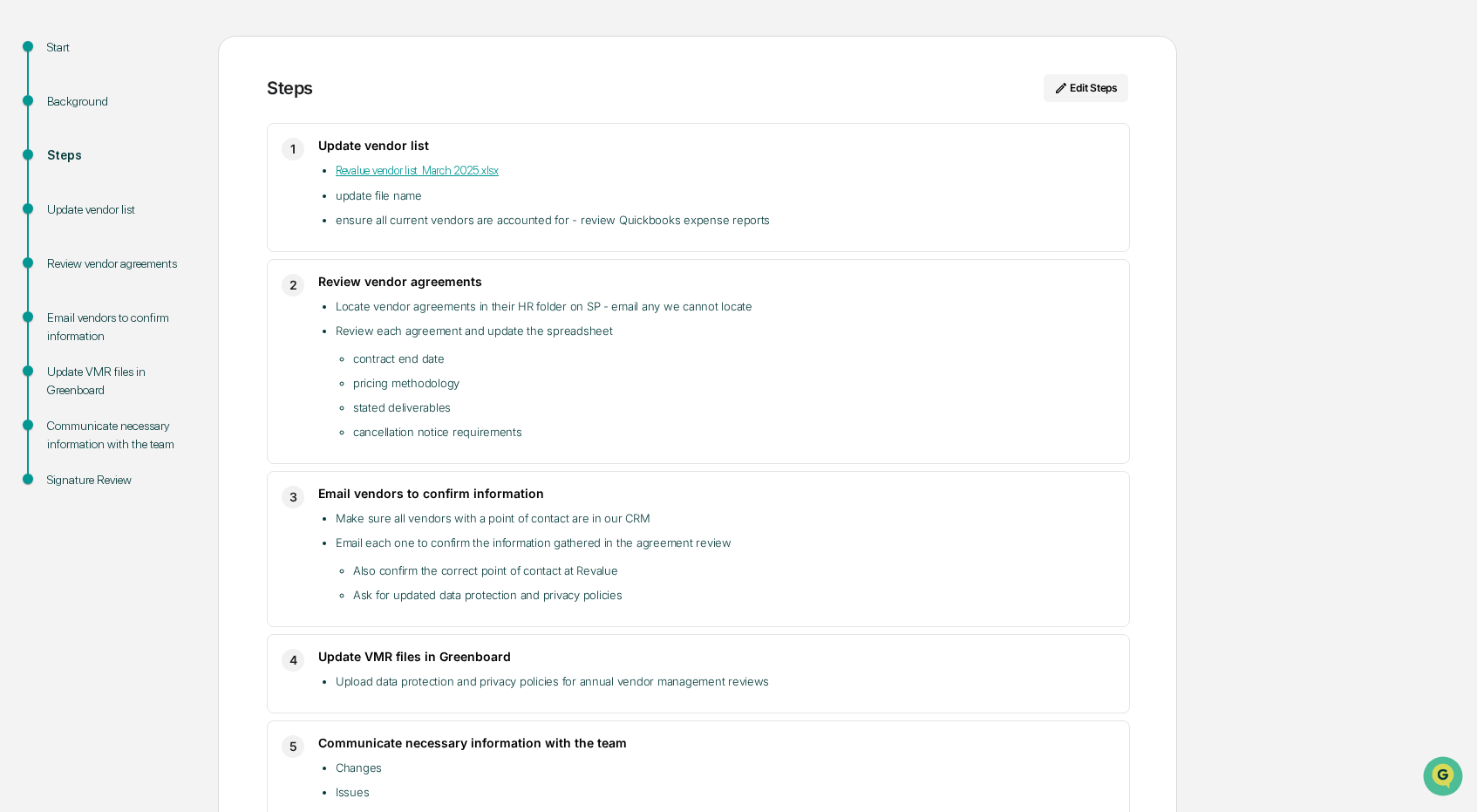
scroll to position [209, 0]
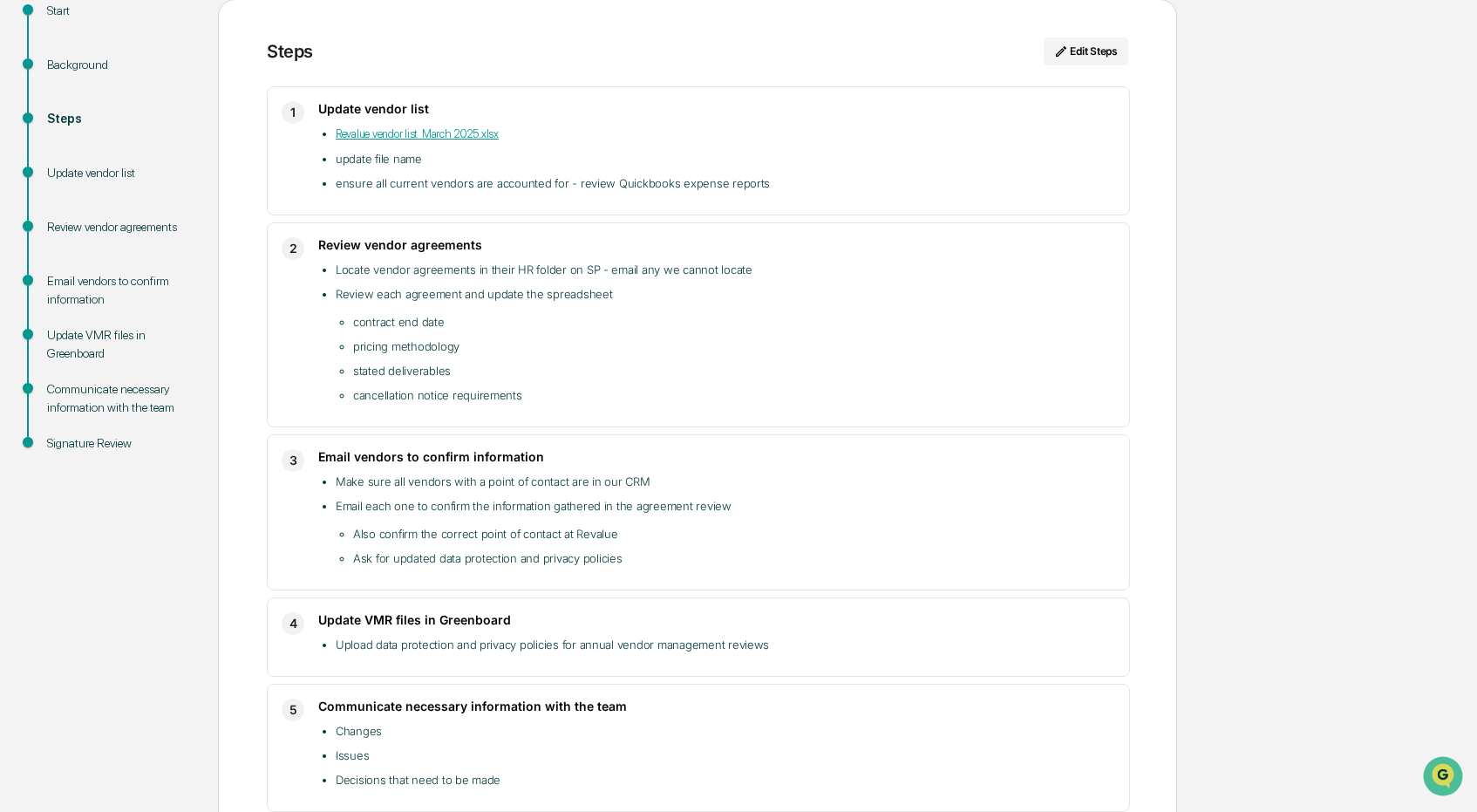
click at [128, 171] on div "Update vendor list" at bounding box center [119, 173] width 143 height 18
click at [83, 169] on div "Update vendor list" at bounding box center [119, 173] width 143 height 18
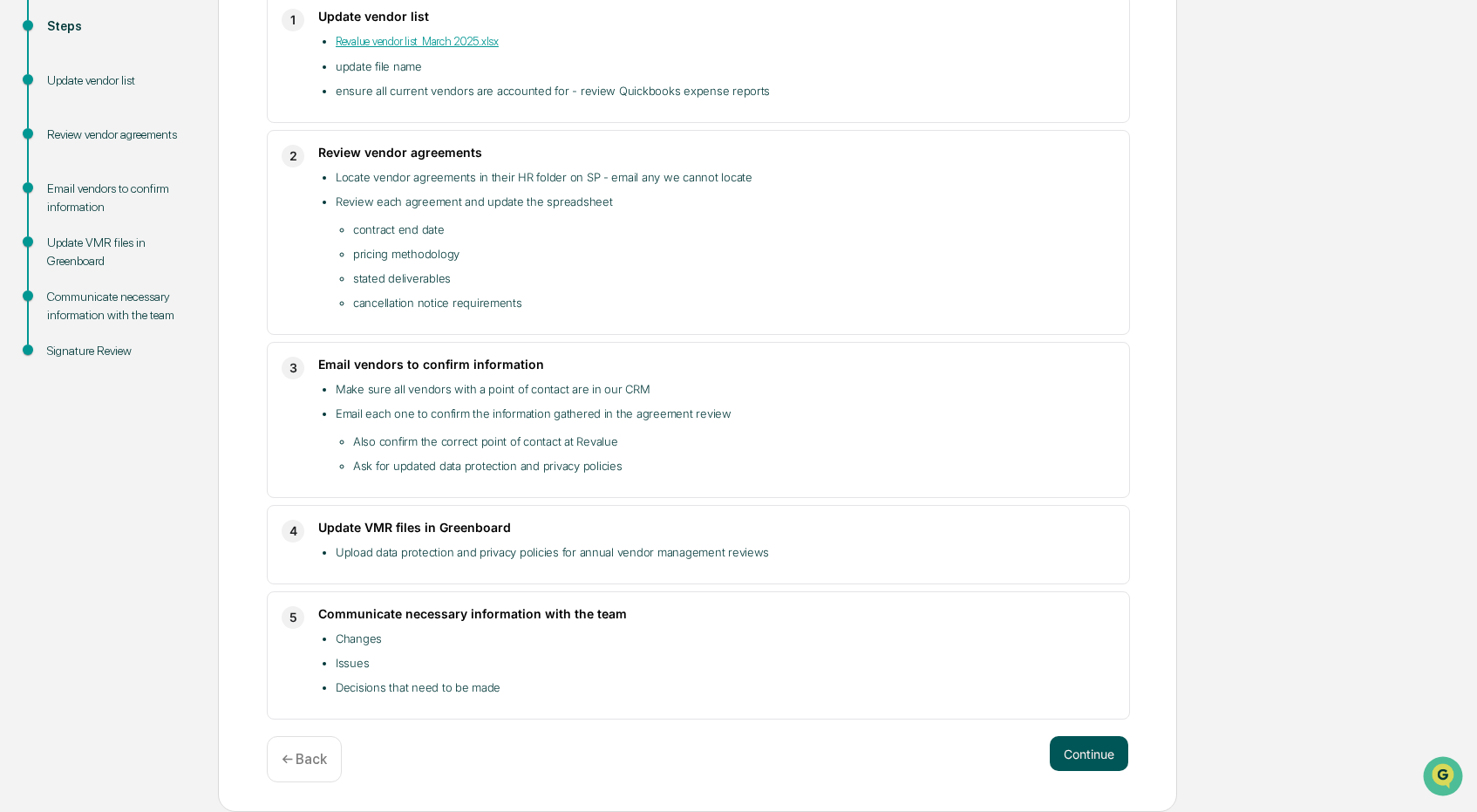
click at [1076, 756] on button "Continue" at bounding box center [1089, 753] width 79 height 34
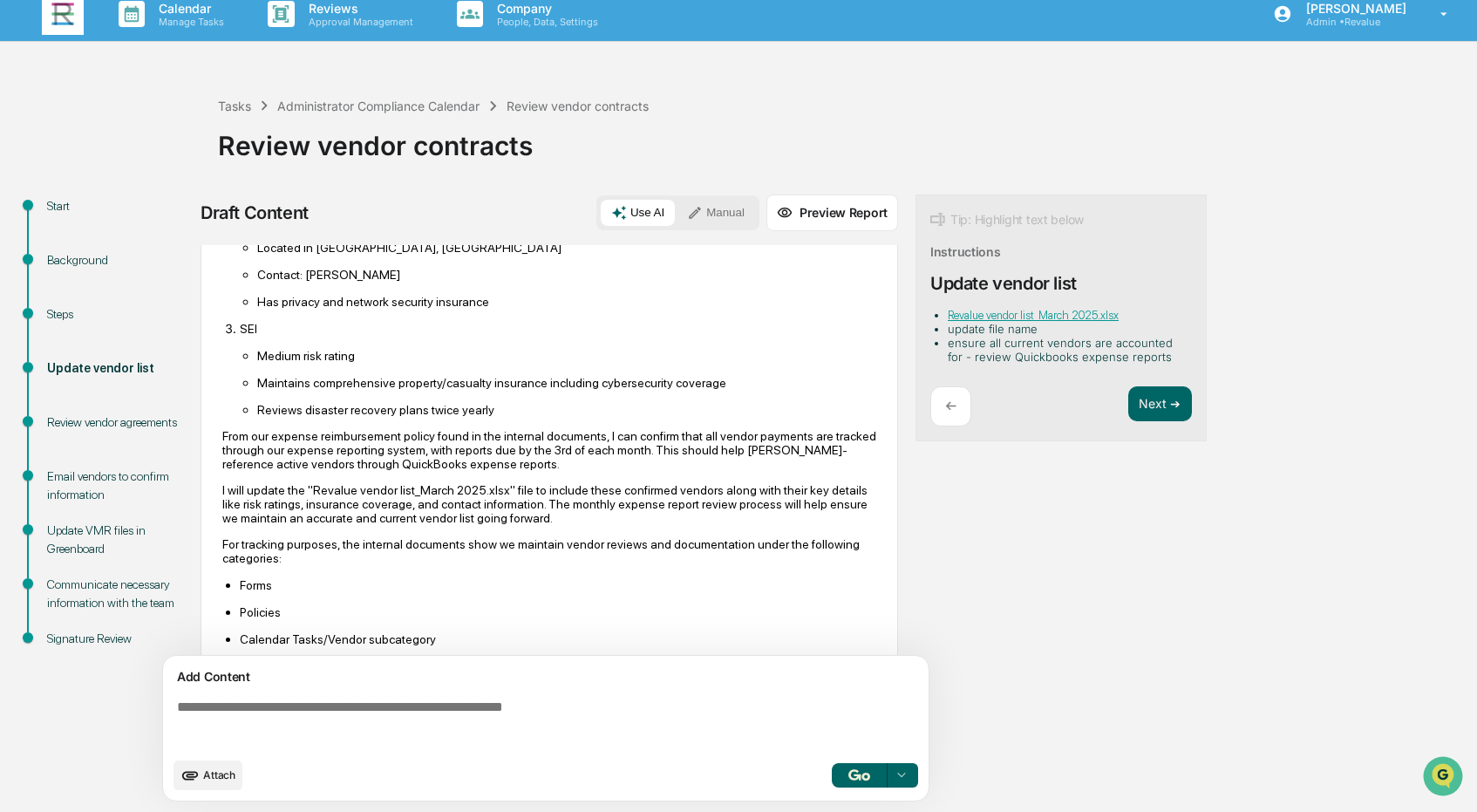
scroll to position [0, 0]
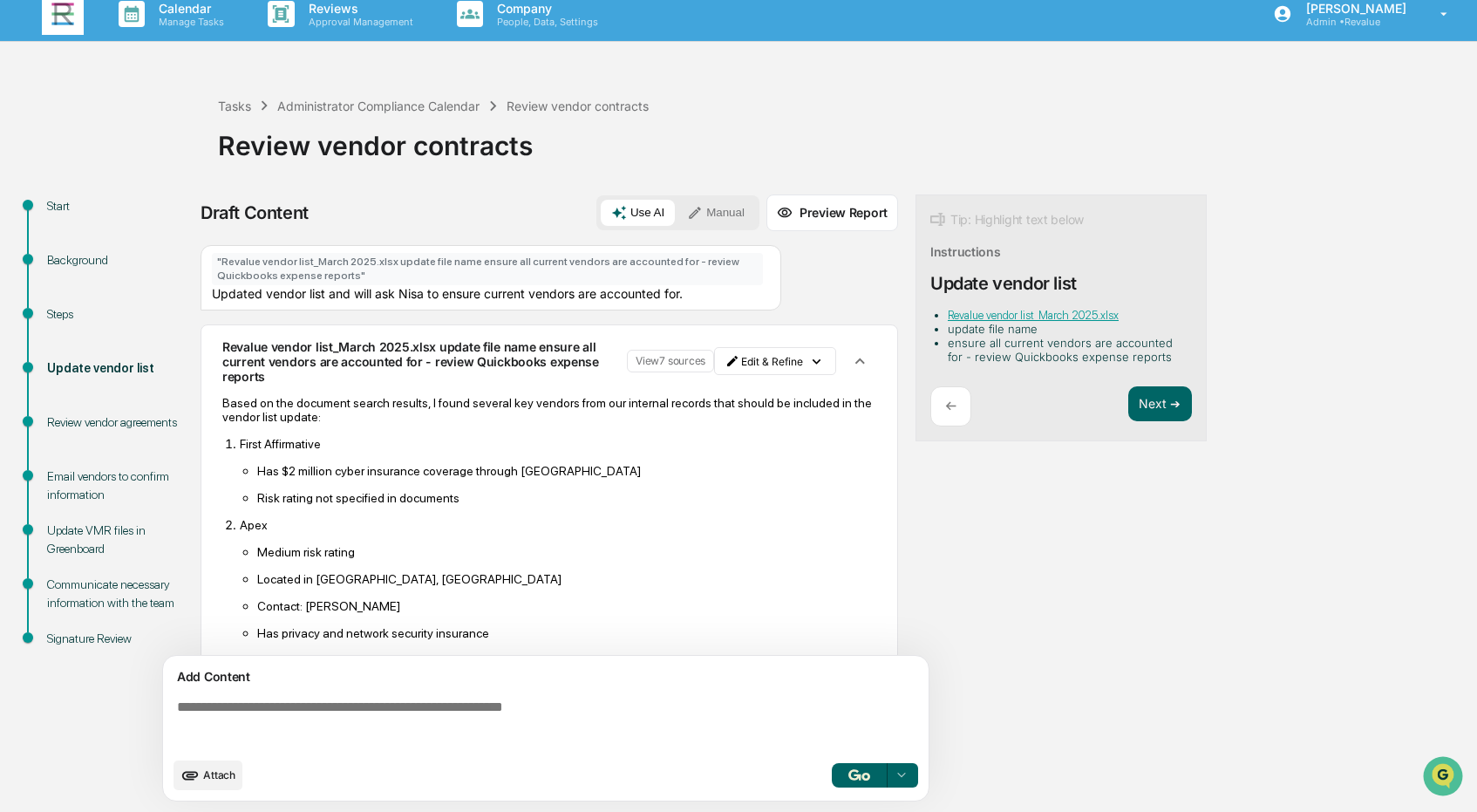
click at [669, 361] on button "View 7 sources" at bounding box center [670, 360] width 87 height 23
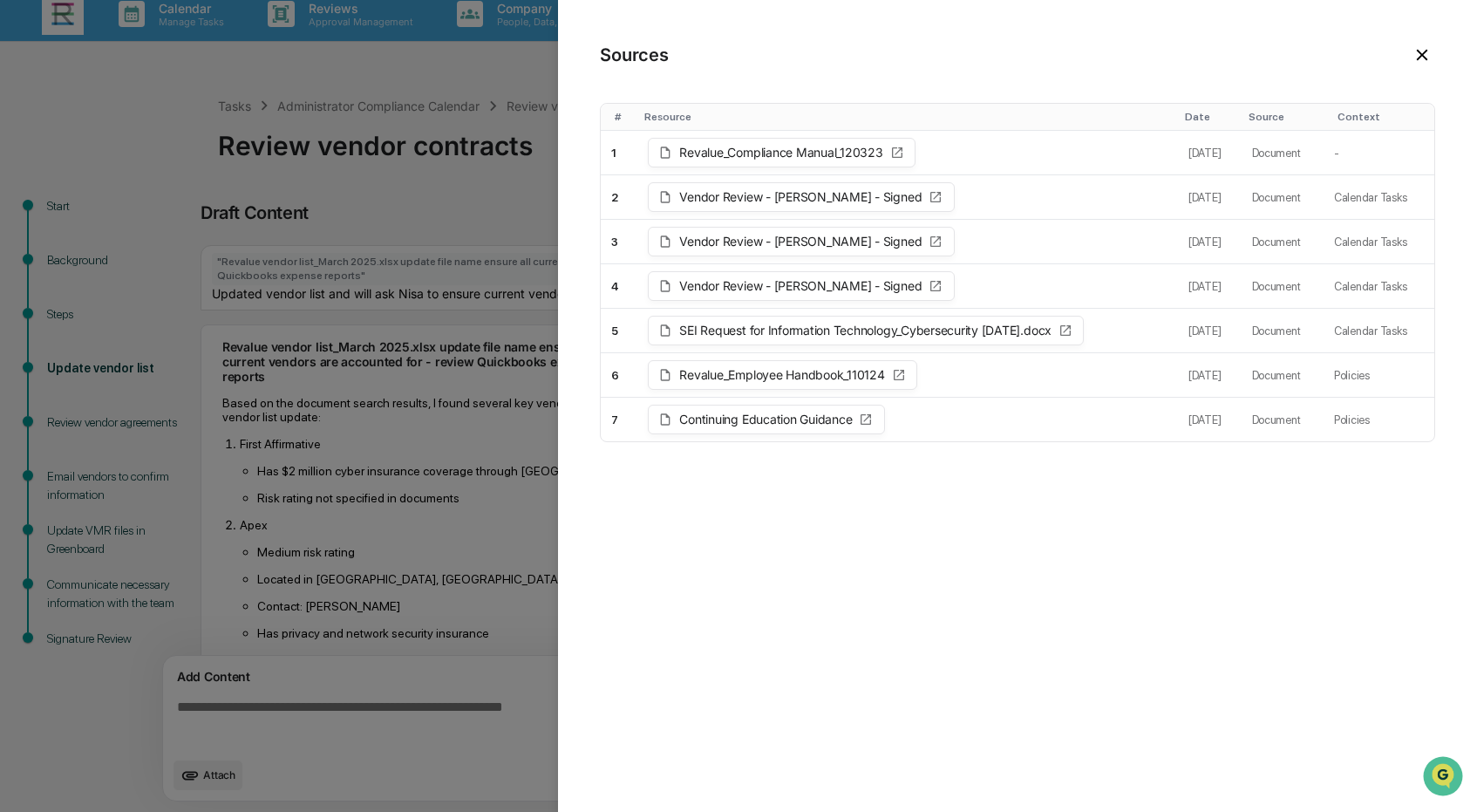
click at [1421, 52] on icon at bounding box center [1422, 54] width 19 height 19
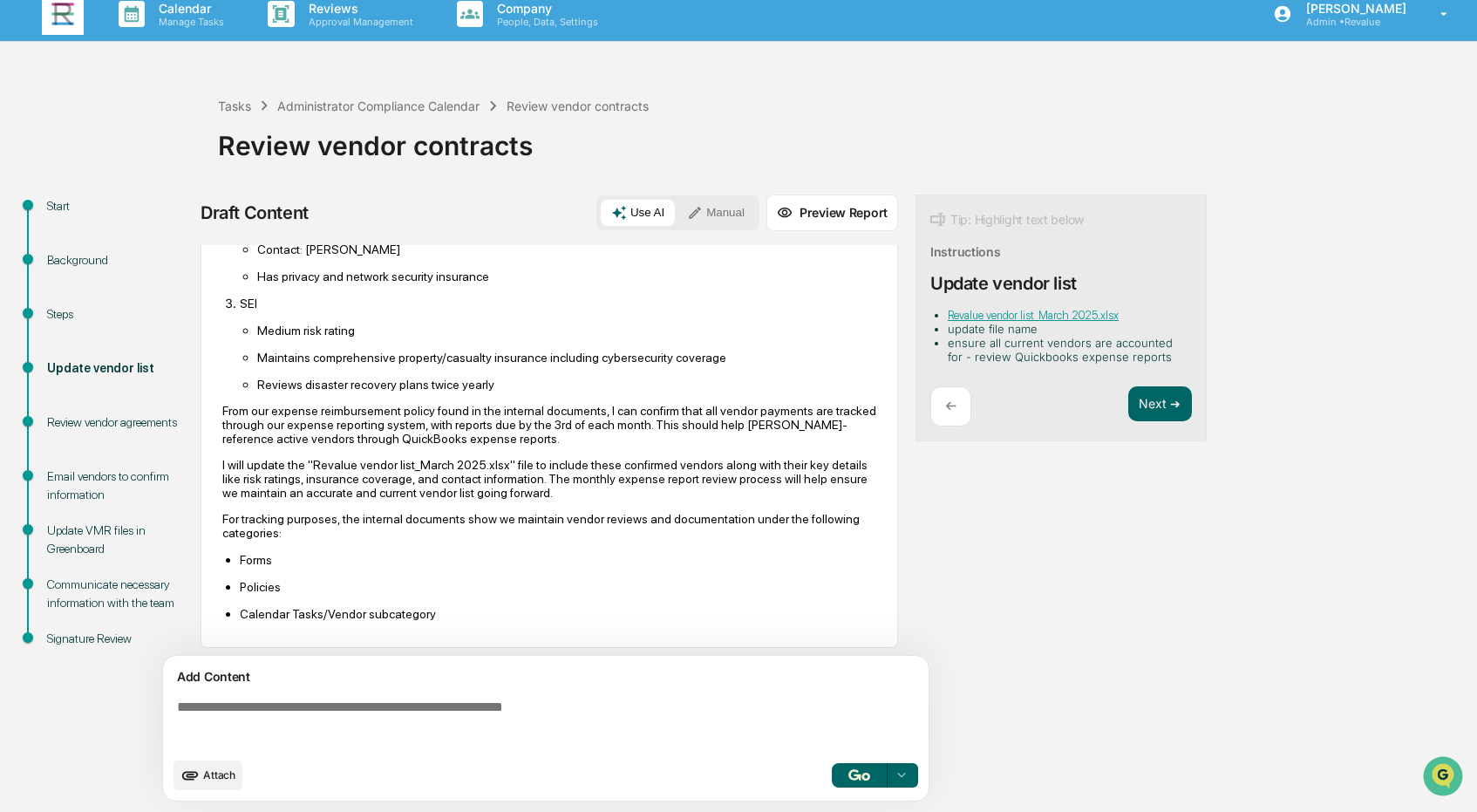
scroll to position [360, 0]
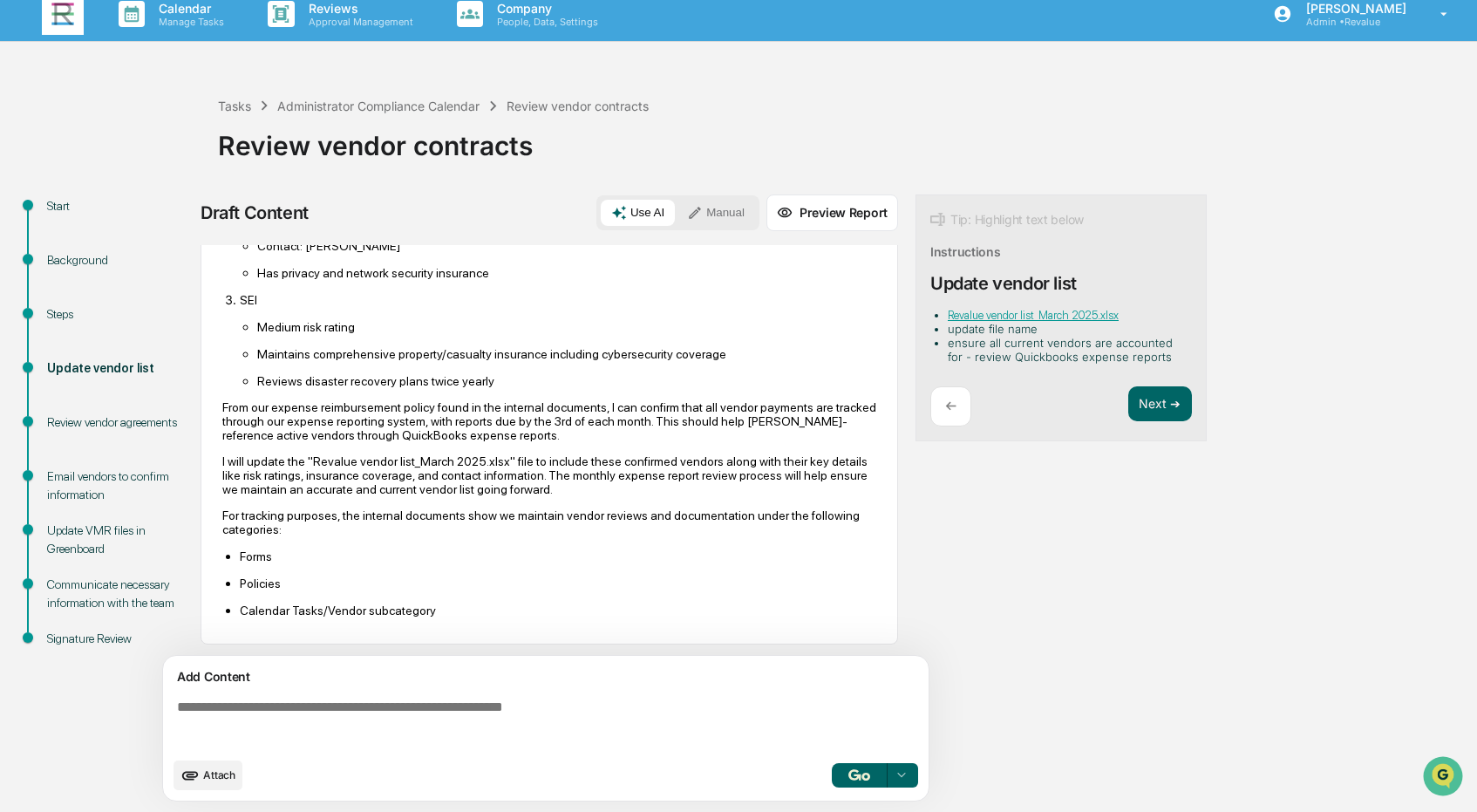
click at [90, 421] on div "Review vendor agreements" at bounding box center [119, 423] width 143 height 18
click at [86, 424] on div "Review vendor agreements" at bounding box center [119, 423] width 143 height 18
click at [1149, 407] on button "Next ➔" at bounding box center [1160, 404] width 64 height 35
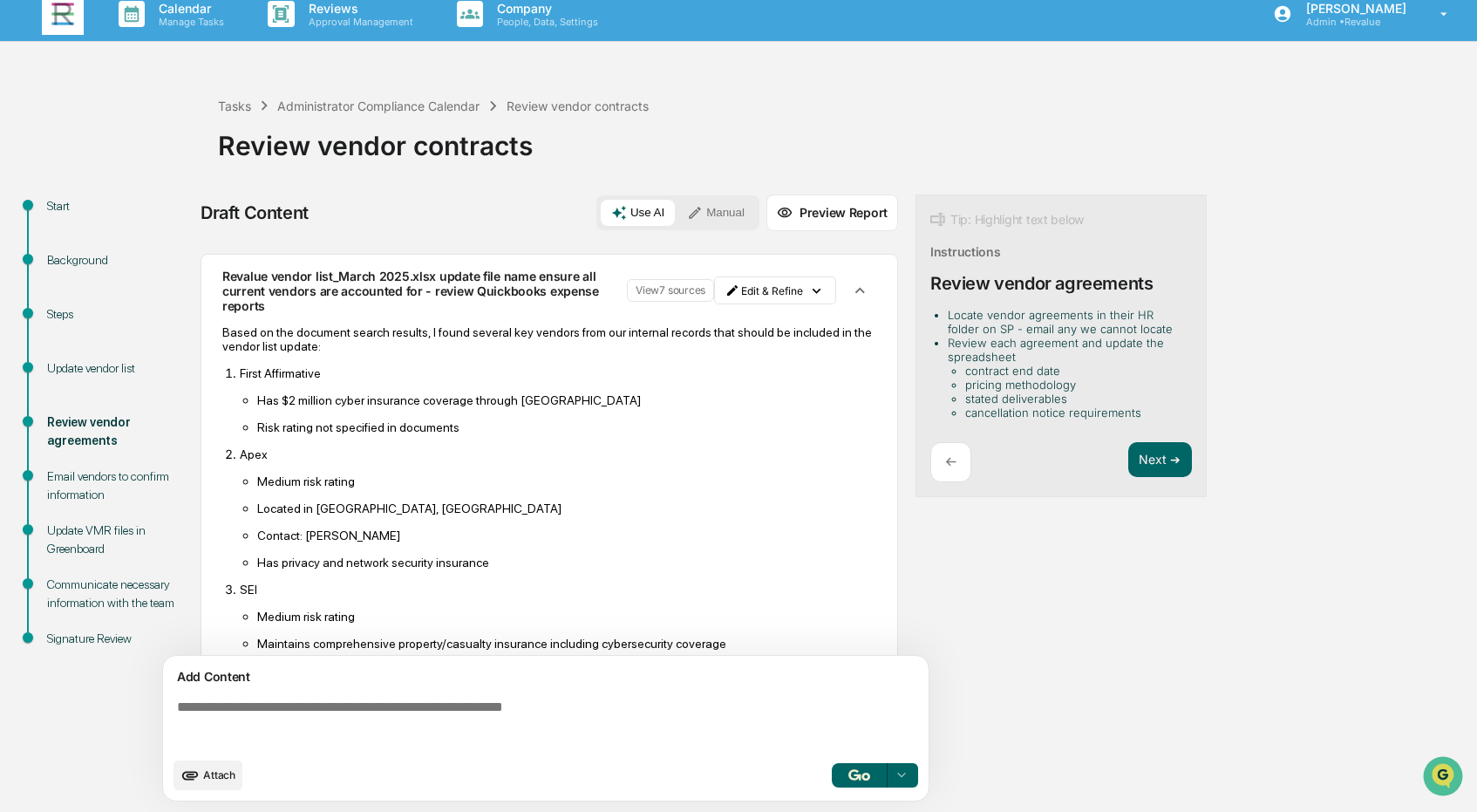
scroll to position [0, 0]
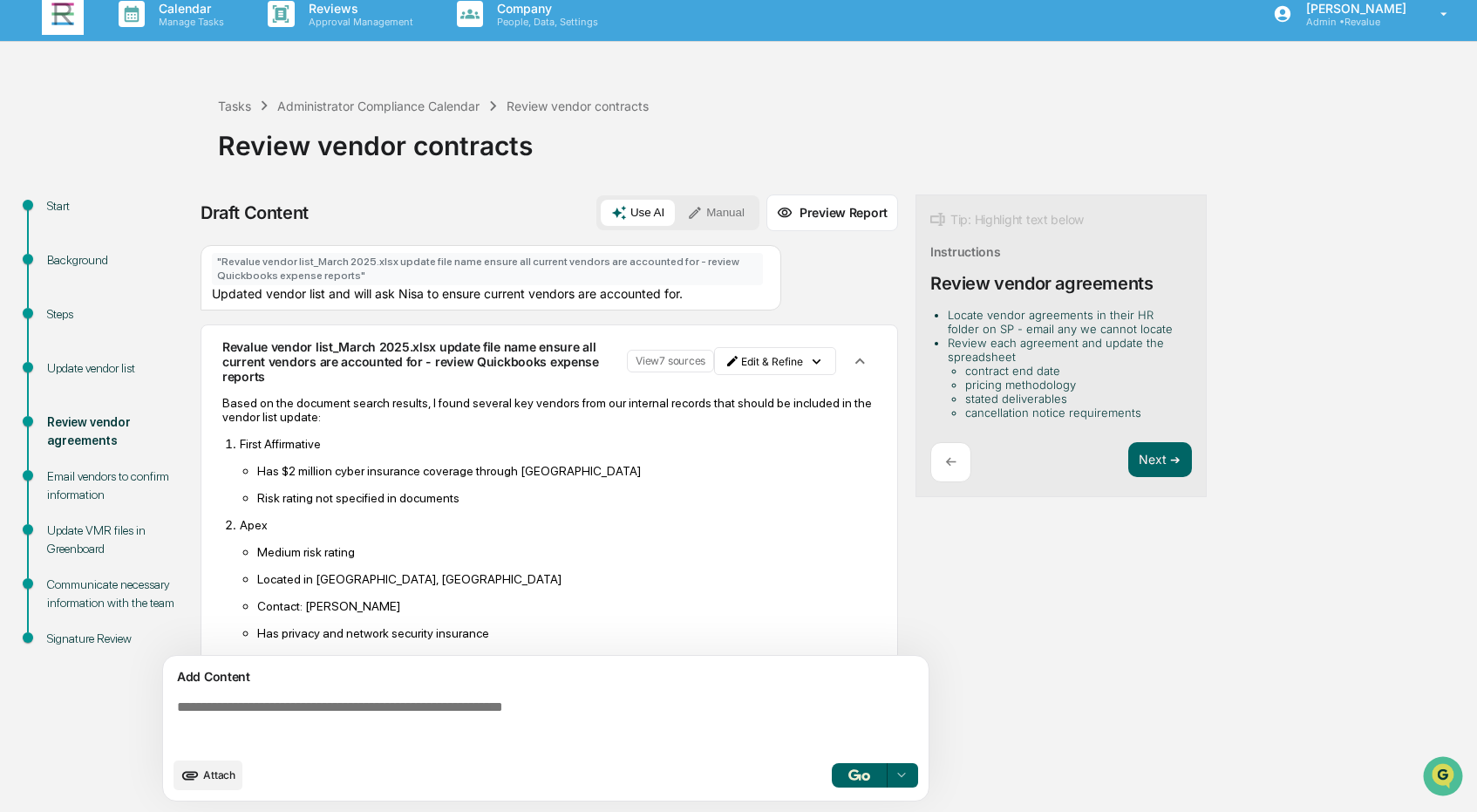
click at [93, 359] on div "Update vendor list" at bounding box center [119, 368] width 143 height 18
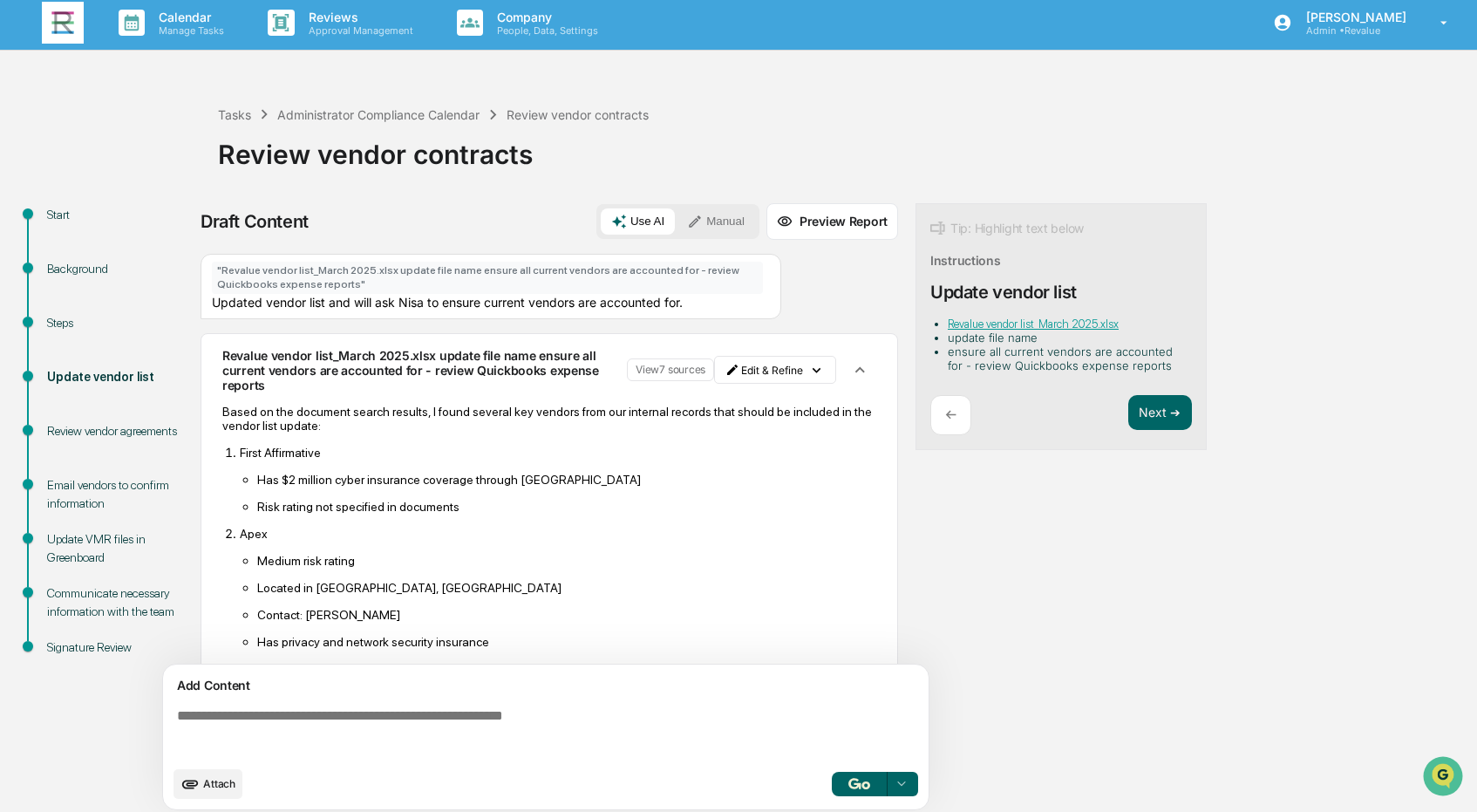
scroll to position [10, 0]
